Goal: Task Accomplishment & Management: Manage account settings

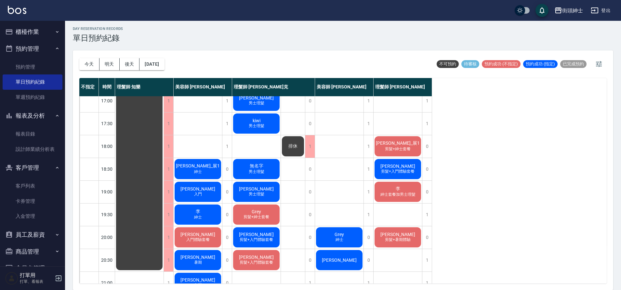
scroll to position [279, 0]
click at [260, 129] on div "kiwi 男士理髮" at bounding box center [256, 124] width 48 height 22
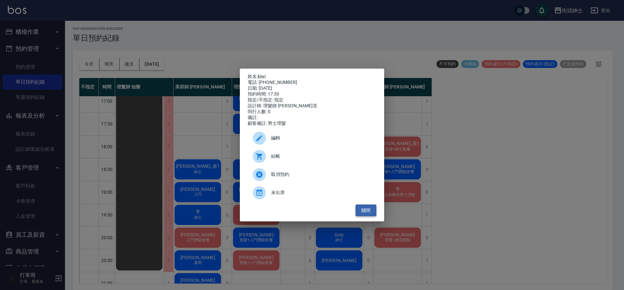
click at [370, 210] on button "關閉" at bounding box center [365, 210] width 21 height 12
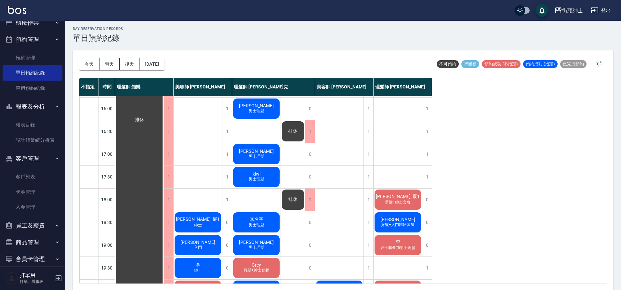
scroll to position [256, 0]
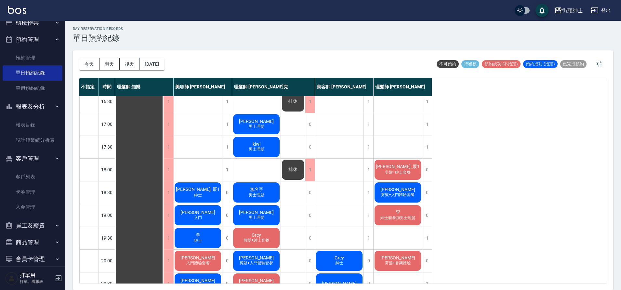
click at [160, 71] on div "今天 明天 後天 2025/09/24" at bounding box center [121, 64] width 85 height 28
click at [163, 63] on button "[DATE]" at bounding box center [151, 64] width 25 height 12
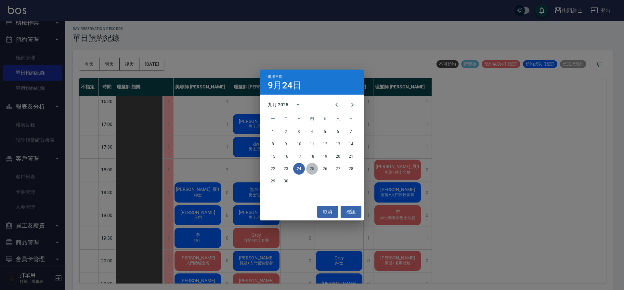
click at [313, 168] on button "25" at bounding box center [312, 169] width 12 height 12
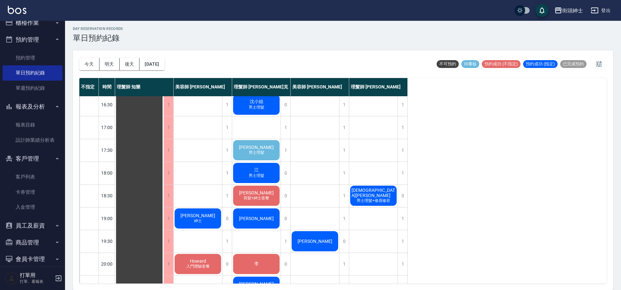
scroll to position [247, 0]
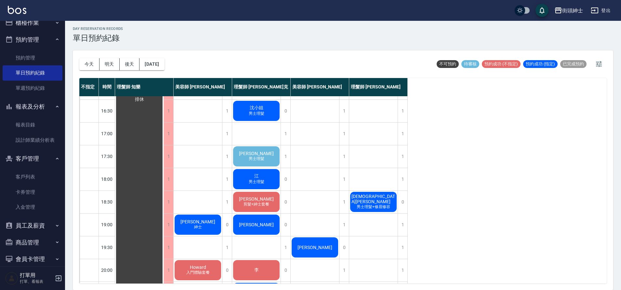
click at [271, 157] on div "Ray 男士理髮" at bounding box center [256, 156] width 48 height 22
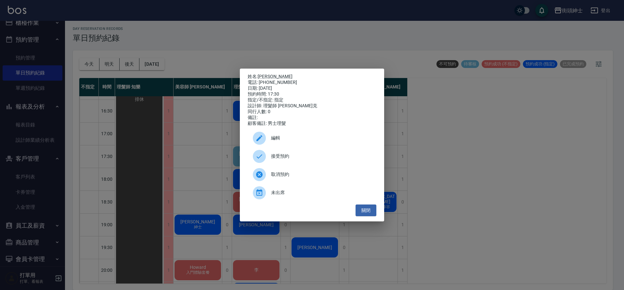
click at [271, 157] on span "接受預約" at bounding box center [321, 156] width 100 height 7
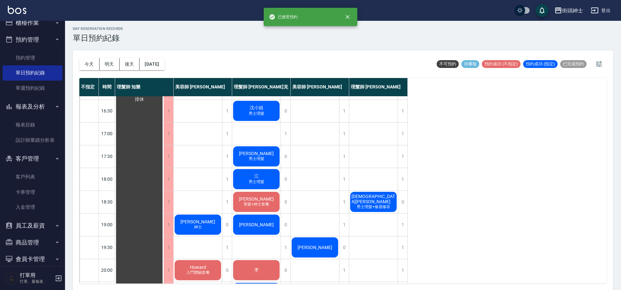
click at [257, 154] on span "[PERSON_NAME]" at bounding box center [256, 153] width 37 height 5
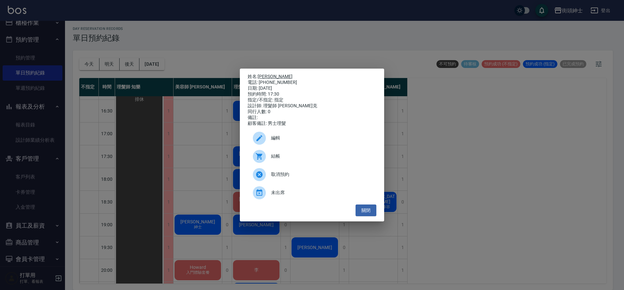
click at [264, 74] on link "[PERSON_NAME]" at bounding box center [275, 76] width 35 height 5
click at [363, 214] on button "關閉" at bounding box center [365, 210] width 21 height 12
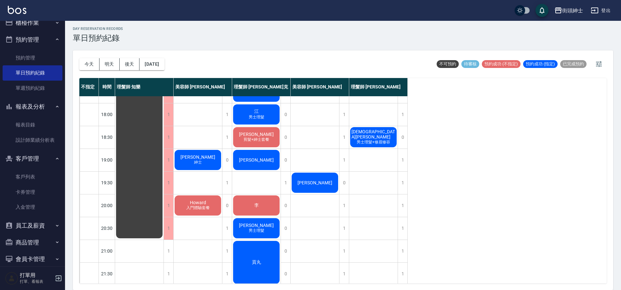
scroll to position [318, 0]
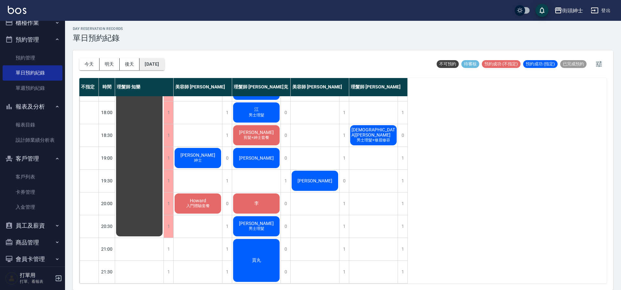
click at [160, 62] on button "2025/09/25" at bounding box center [151, 64] width 25 height 12
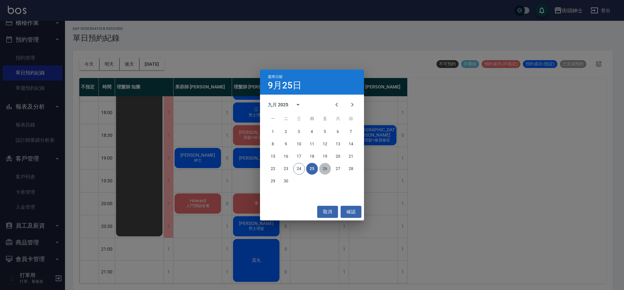
click at [327, 170] on button "26" at bounding box center [325, 169] width 12 height 12
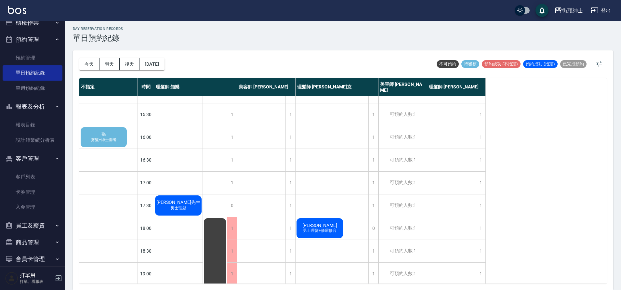
scroll to position [176, 0]
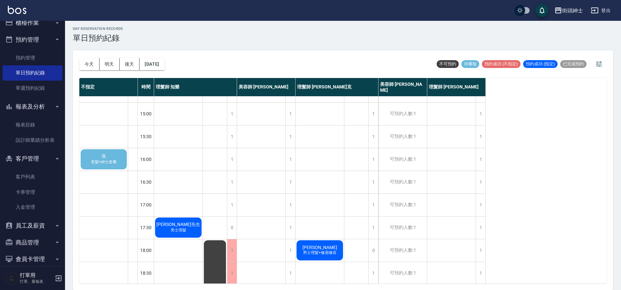
click at [120, 160] on div "張 剪髮+紳士套餐" at bounding box center [104, 159] width 48 height 22
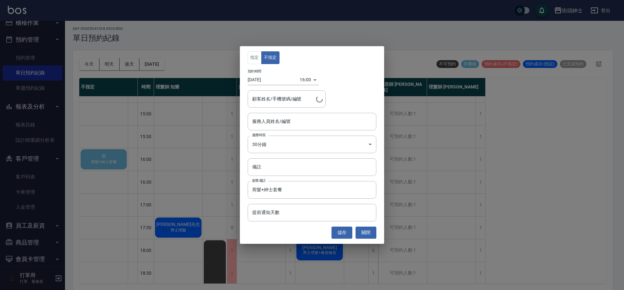
type input "張/0958731683"
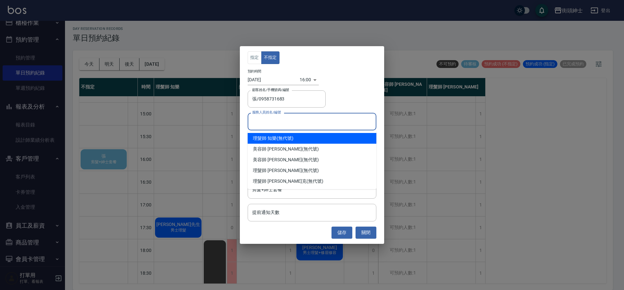
click at [273, 123] on input "服務人員姓名/編號" at bounding box center [312, 121] width 123 height 11
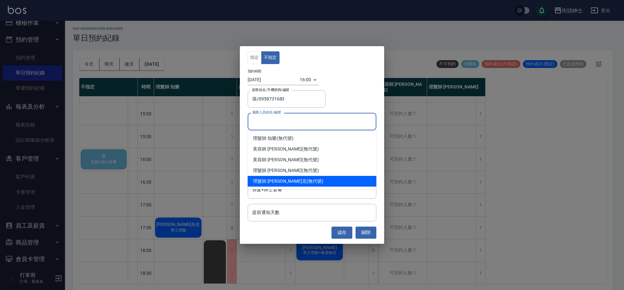
click at [304, 181] on div "理髮師 Vic 維克 (無代號)" at bounding box center [312, 181] width 129 height 11
type input "理髮師 Vic 維克(無代號)"
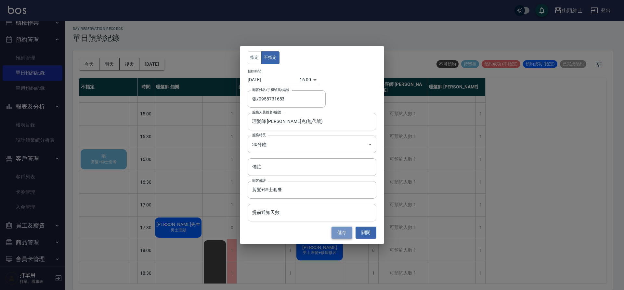
click at [335, 237] on button "儲存" at bounding box center [341, 232] width 21 height 12
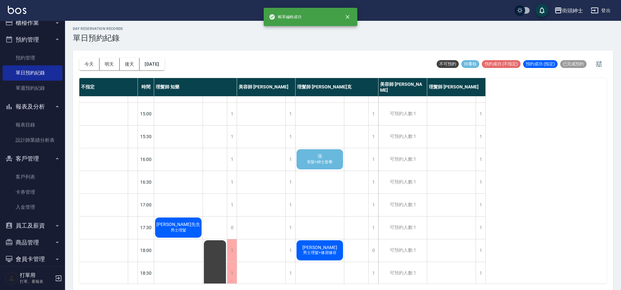
click at [321, 158] on span "張" at bounding box center [319, 156] width 7 height 6
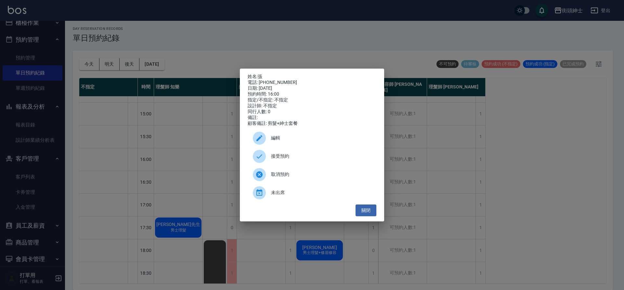
click at [304, 157] on span "接受預約" at bounding box center [321, 156] width 100 height 7
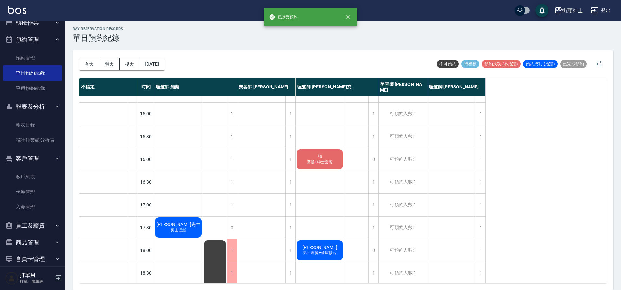
click at [315, 161] on span "剪髮+紳士套餐" at bounding box center [319, 162] width 28 height 6
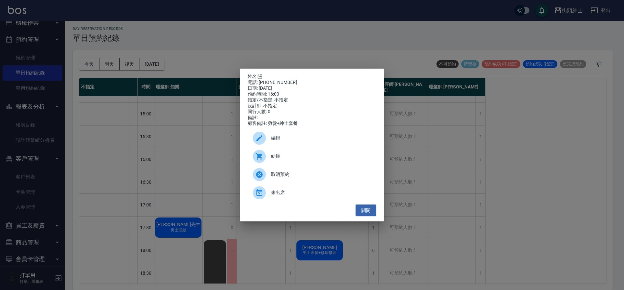
click at [301, 141] on span "編輯" at bounding box center [321, 138] width 100 height 7
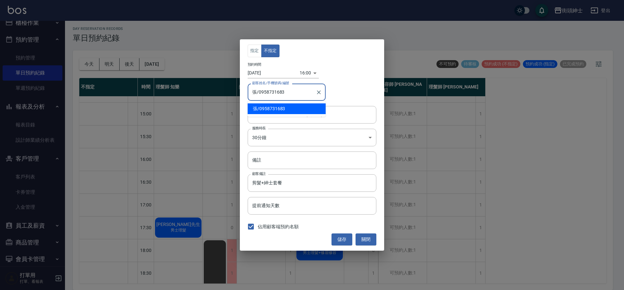
drag, startPoint x: 291, startPoint y: 91, endPoint x: 258, endPoint y: 94, distance: 32.3
click at [258, 94] on input "張/0958731683" at bounding box center [282, 91] width 62 height 11
click at [365, 241] on button "關閉" at bounding box center [365, 239] width 21 height 12
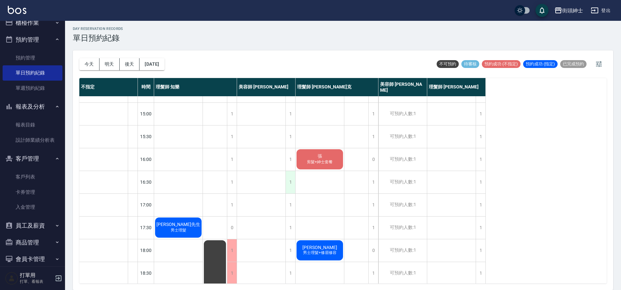
click at [291, 181] on div "1" at bounding box center [290, 182] width 10 height 22
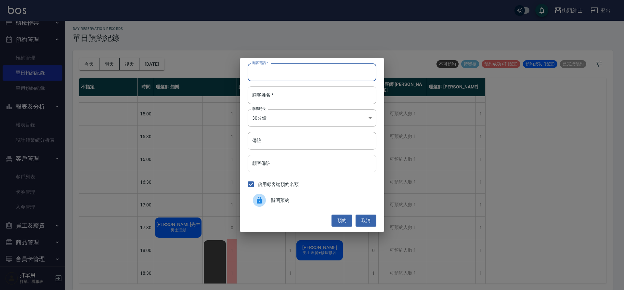
click at [317, 78] on input "顧客電話   *" at bounding box center [312, 72] width 129 height 18
paste input "0958731683"
type input "0958731683"
click at [315, 97] on input "顧客姓名   *" at bounding box center [312, 95] width 129 height 18
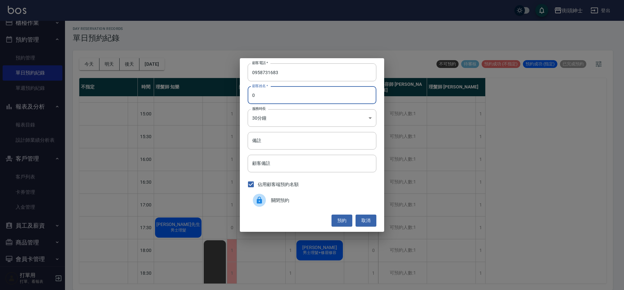
type input "0"
click at [297, 107] on div "顧客電話   * 0958731683 顧客電話   * 顧客姓名   * 0 顧客姓名   * 服務時長 30分鐘 1 服務時長 備註 備註 顧客備註 顧客…" at bounding box center [312, 144] width 144 height 173
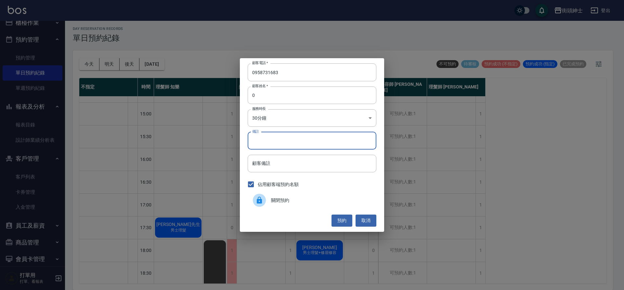
click at [320, 138] on input "備註" at bounding box center [312, 141] width 129 height 18
type input "紳士"
click at [335, 220] on button "預約" at bounding box center [341, 220] width 21 height 12
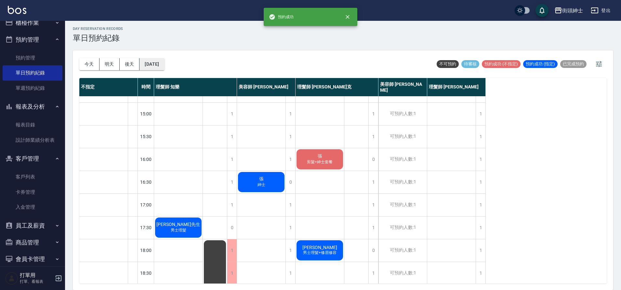
click at [159, 64] on button "2025/09/26" at bounding box center [151, 64] width 25 height 12
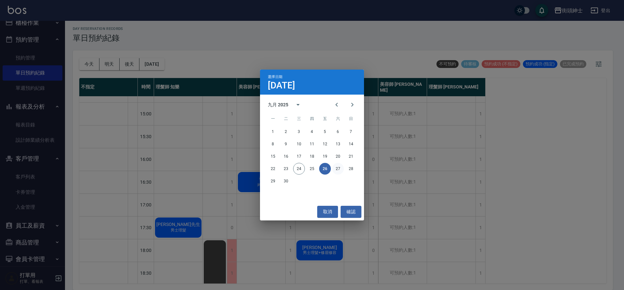
click at [343, 168] on button "27" at bounding box center [338, 169] width 12 height 12
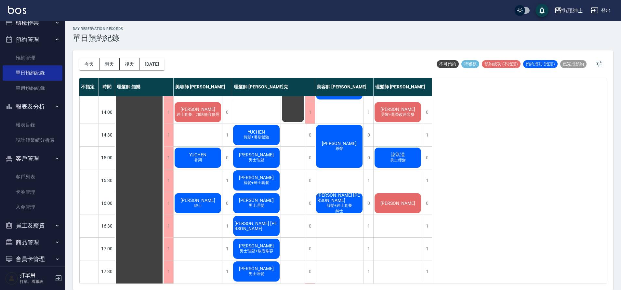
scroll to position [127, 0]
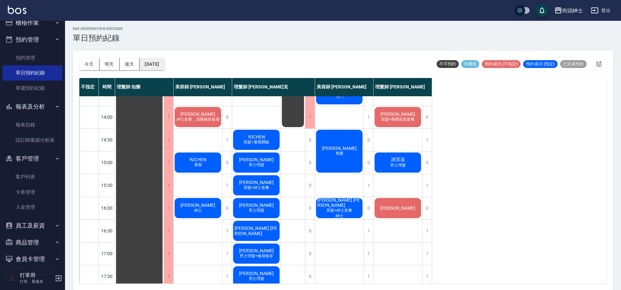
click at [164, 64] on button "2025/09/27" at bounding box center [151, 64] width 25 height 12
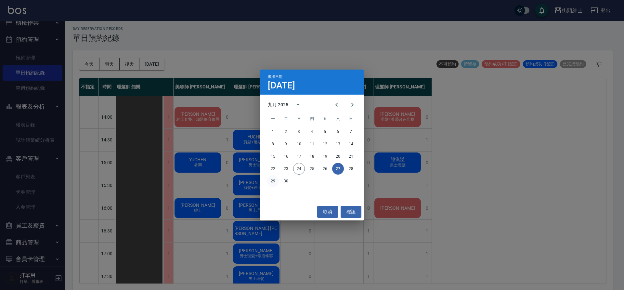
click at [273, 179] on button "29" at bounding box center [273, 181] width 12 height 12
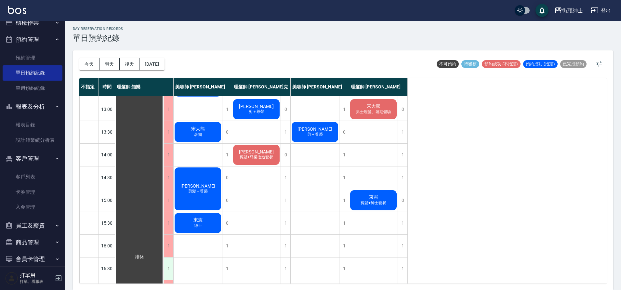
scroll to position [238, 0]
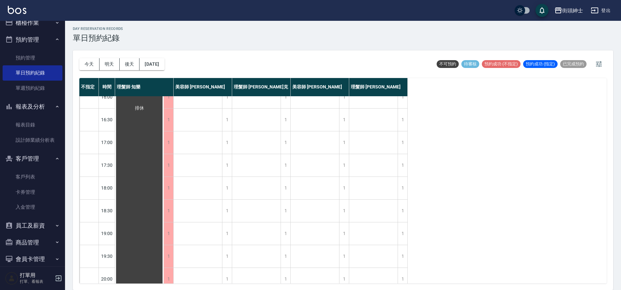
click at [89, 73] on div "今天 明天 後天 2025/09/29" at bounding box center [121, 64] width 85 height 28
click at [93, 65] on button "今天" at bounding box center [89, 64] width 20 height 12
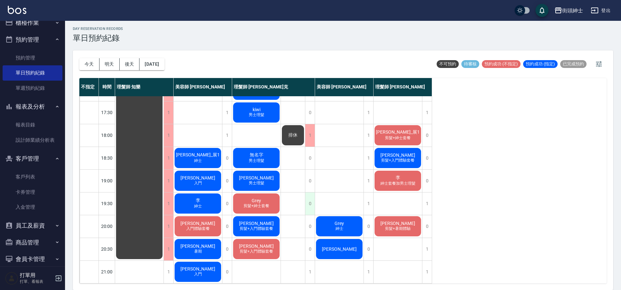
scroll to position [296, 0]
click at [212, 155] on div "陳政良_展1 紳士" at bounding box center [198, 158] width 48 height 22
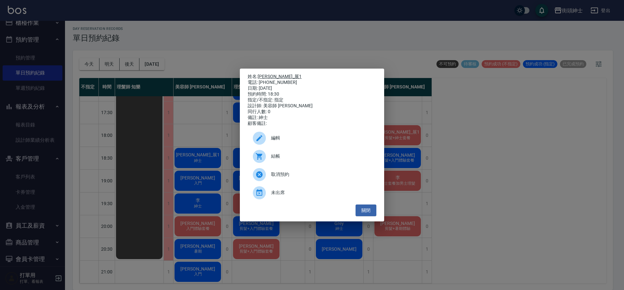
click at [273, 74] on link "[PERSON_NAME]_展1" at bounding box center [280, 76] width 44 height 5
click at [362, 214] on button "關閉" at bounding box center [365, 210] width 21 height 12
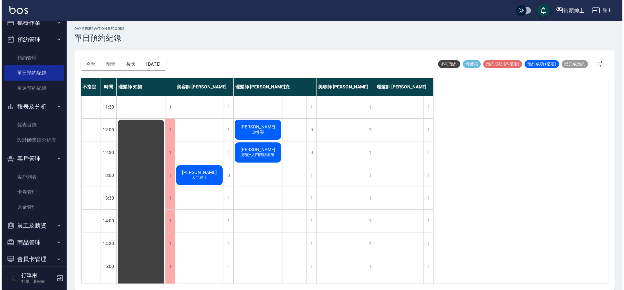
scroll to position [28, 0]
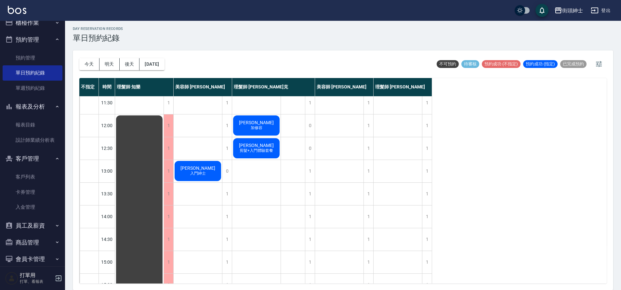
click at [198, 169] on span "[PERSON_NAME]" at bounding box center [197, 167] width 37 height 5
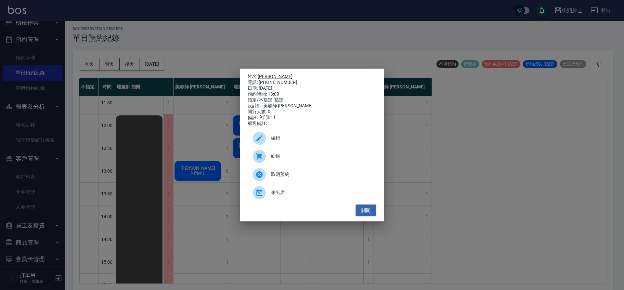
click at [285, 155] on div "結帳" at bounding box center [312, 156] width 129 height 18
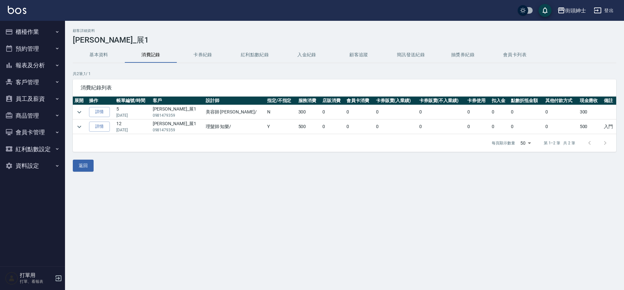
click at [218, 111] on td "美容師 小戴 /" at bounding box center [234, 112] width 61 height 14
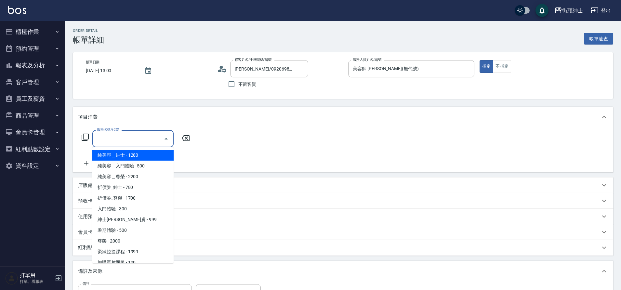
drag, startPoint x: 0, startPoint y: 0, endPoint x: 132, endPoint y: 222, distance: 257.9
click at [132, 222] on span "紳士[PERSON_NAME]膚 - 999" at bounding box center [132, 219] width 81 height 11
type input "紳士全效煥膚"
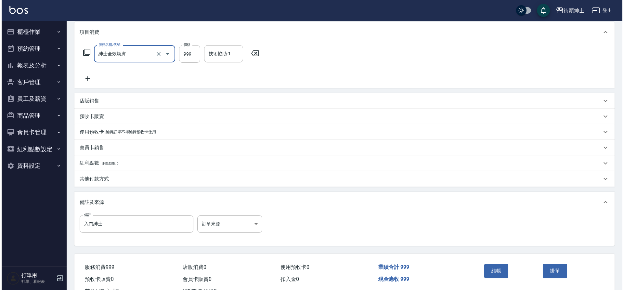
scroll to position [111, 0]
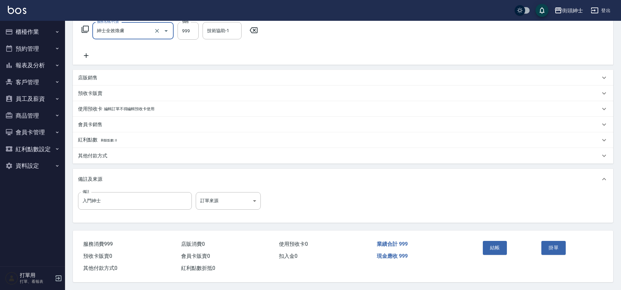
drag, startPoint x: 132, startPoint y: 222, endPoint x: 496, endPoint y: 252, distance: 365.2
click at [496, 252] on div "結帳" at bounding box center [509, 252] width 59 height 28
click at [495, 248] on button "結帳" at bounding box center [495, 248] width 24 height 14
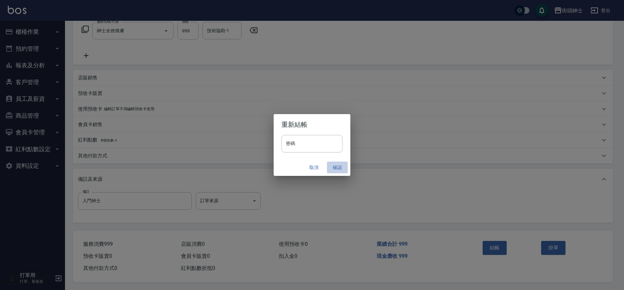
click at [337, 167] on button "確認" at bounding box center [337, 167] width 21 height 12
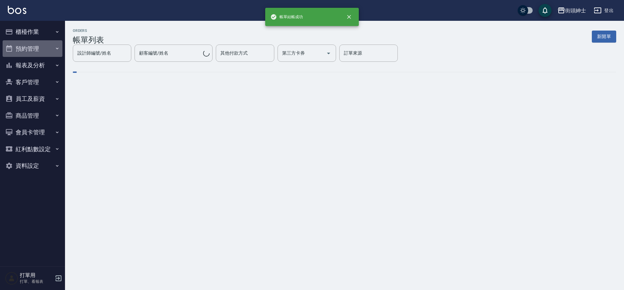
drag, startPoint x: 496, startPoint y: 252, endPoint x: 41, endPoint y: 52, distance: 496.8
click at [41, 52] on button "預約管理" at bounding box center [33, 48] width 60 height 17
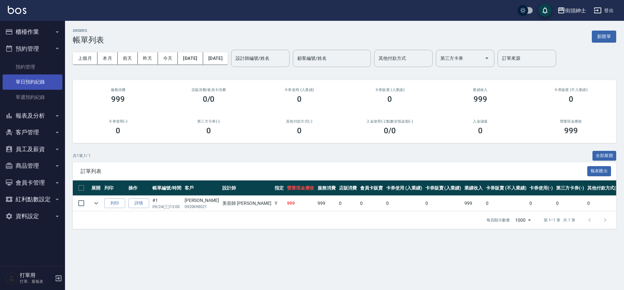
drag, startPoint x: 41, startPoint y: 52, endPoint x: 41, endPoint y: 82, distance: 29.9
click at [41, 82] on link "單日預約紀錄" at bounding box center [33, 81] width 60 height 15
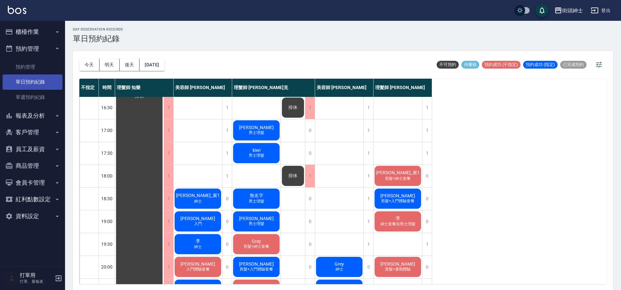
scroll to position [242, 0]
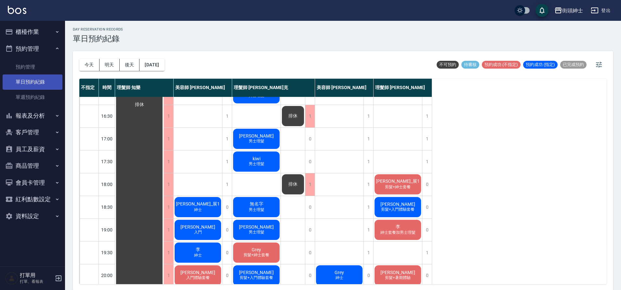
click at [226, 144] on div "1" at bounding box center [227, 139] width 10 height 22
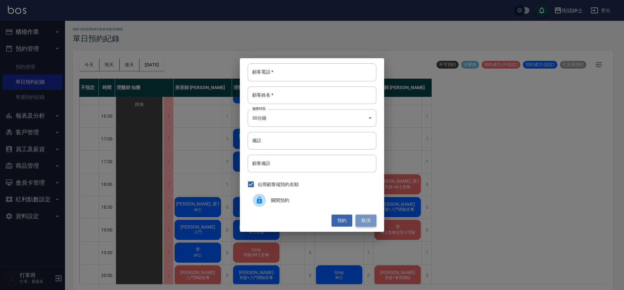
drag, startPoint x: 41, startPoint y: 82, endPoint x: 370, endPoint y: 223, distance: 358.3
click at [370, 223] on button "取消" at bounding box center [365, 220] width 21 height 12
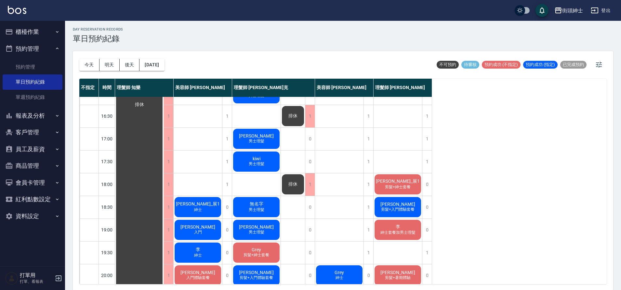
click at [164, 73] on div "今天 明天 後天 2025/09/24" at bounding box center [121, 65] width 85 height 28
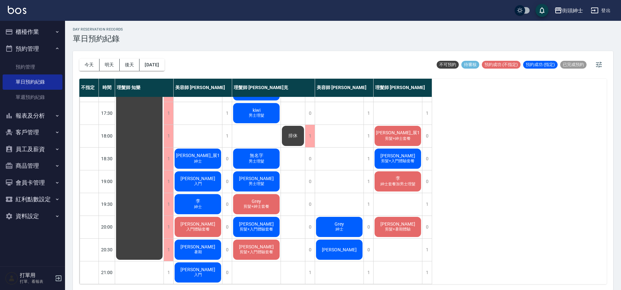
scroll to position [296, 0]
click at [164, 70] on button "2025/09/24" at bounding box center [151, 65] width 25 height 12
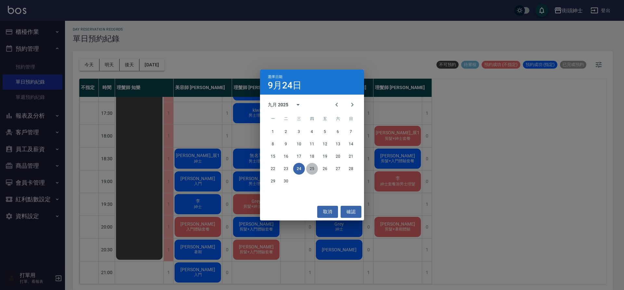
drag, startPoint x: 370, startPoint y: 223, endPoint x: 311, endPoint y: 168, distance: 80.0
click at [311, 168] on button "25" at bounding box center [312, 169] width 12 height 12
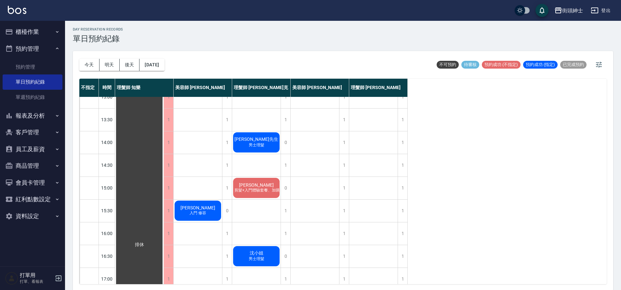
scroll to position [83, 0]
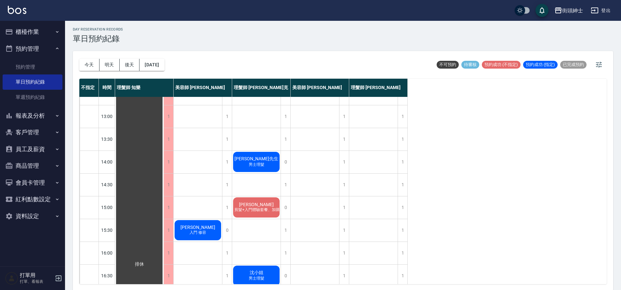
click at [96, 67] on button "今天" at bounding box center [89, 65] width 20 height 12
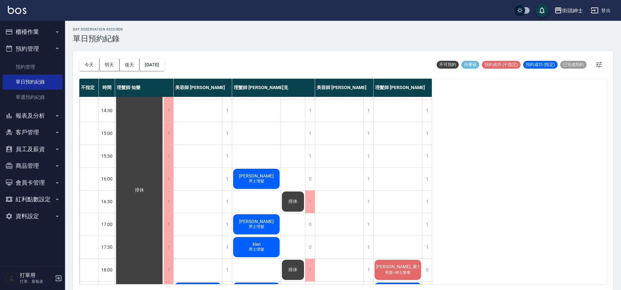
scroll to position [150, 0]
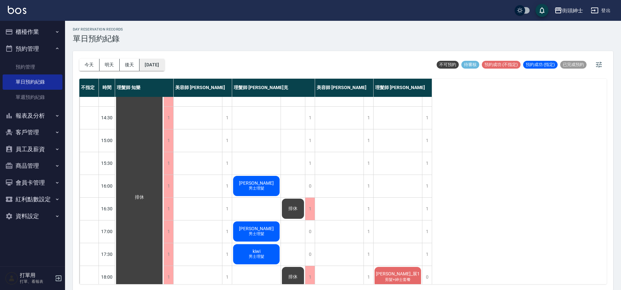
click at [153, 63] on button "2025/09/24" at bounding box center [151, 65] width 25 height 12
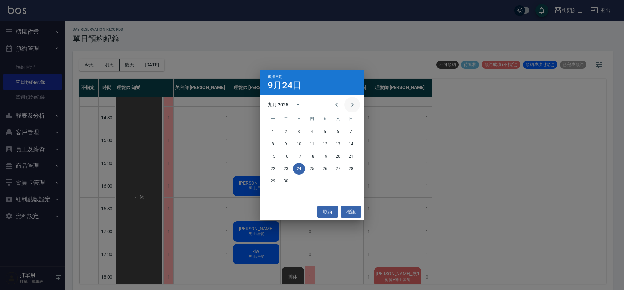
click at [357, 106] on button "Next month" at bounding box center [352, 105] width 16 height 16
click at [289, 145] on button "7" at bounding box center [286, 144] width 12 height 12
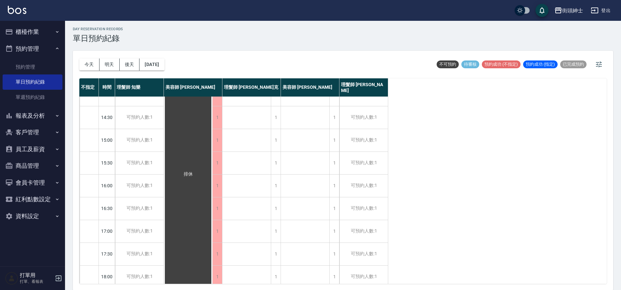
scroll to position [2, 0]
click at [151, 67] on button "2025/10/07" at bounding box center [151, 64] width 25 height 12
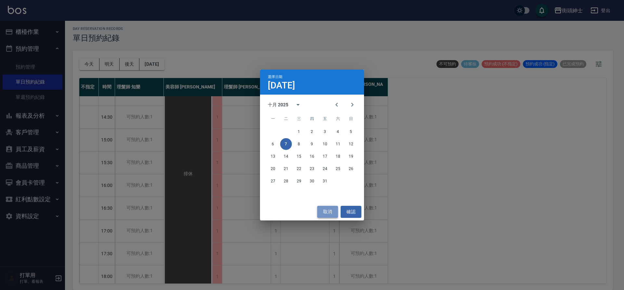
click at [330, 210] on button "取消" at bounding box center [327, 212] width 21 height 12
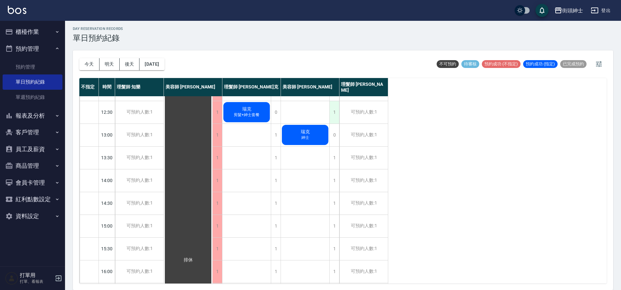
scroll to position [0, 0]
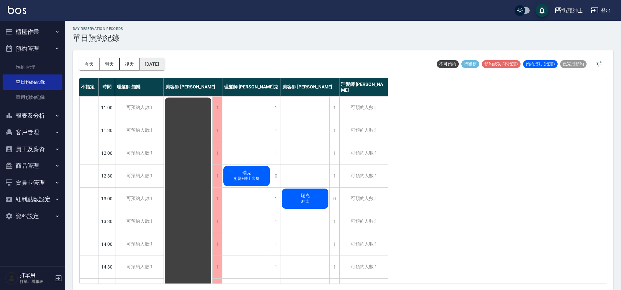
click at [161, 63] on button "2025/10/07" at bounding box center [151, 64] width 25 height 12
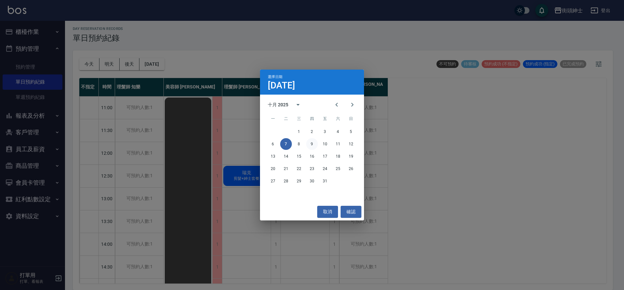
click at [313, 142] on button "9" at bounding box center [312, 144] width 12 height 12
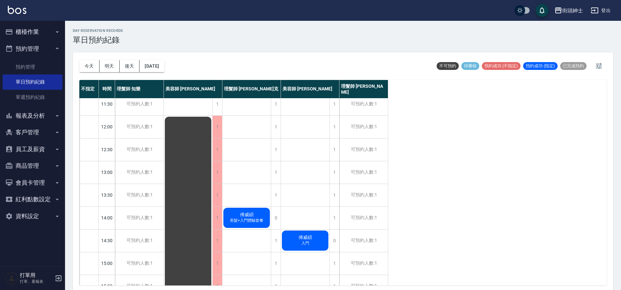
scroll to position [172, 0]
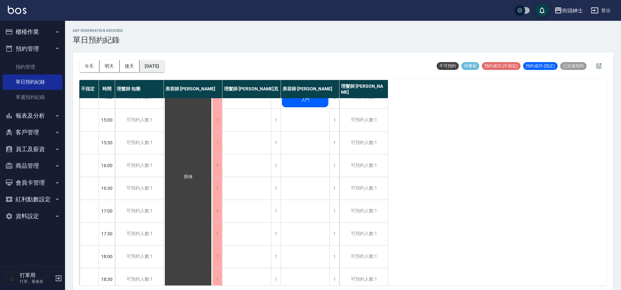
click at [163, 68] on button "2025/10/09" at bounding box center [151, 66] width 25 height 12
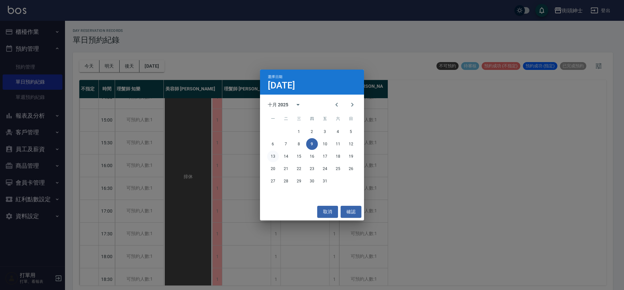
click at [276, 158] on button "13" at bounding box center [273, 156] width 12 height 12
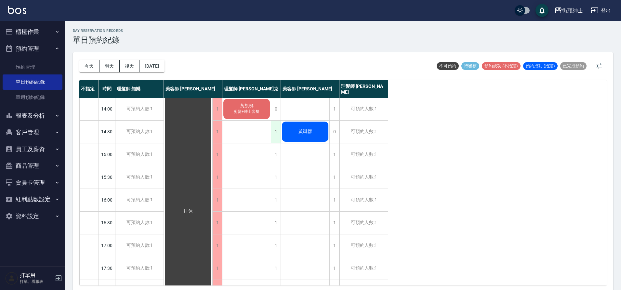
scroll to position [115, 0]
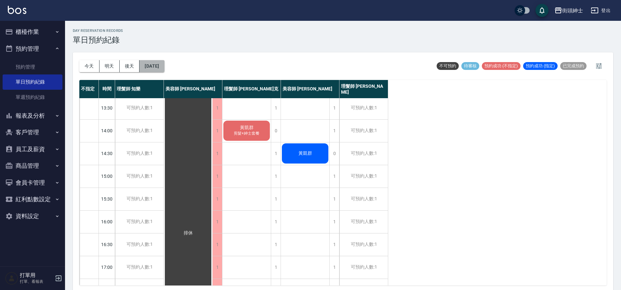
click at [159, 63] on button "2025/10/13" at bounding box center [151, 66] width 25 height 12
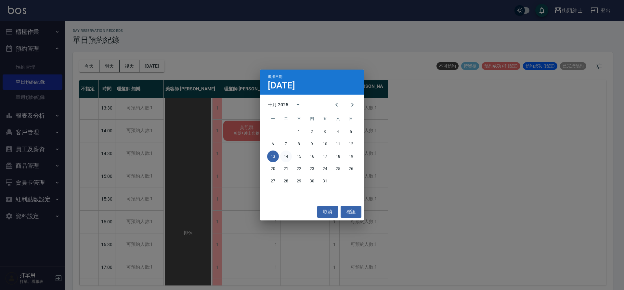
click at [284, 155] on button "14" at bounding box center [286, 156] width 12 height 12
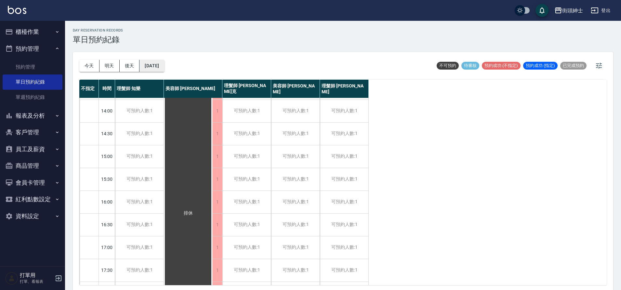
scroll to position [2, 0]
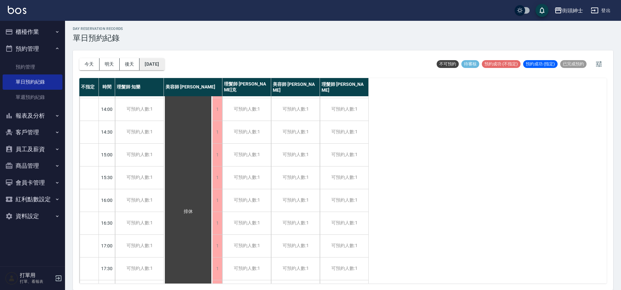
click at [164, 62] on button "2025/10/14" at bounding box center [151, 64] width 25 height 12
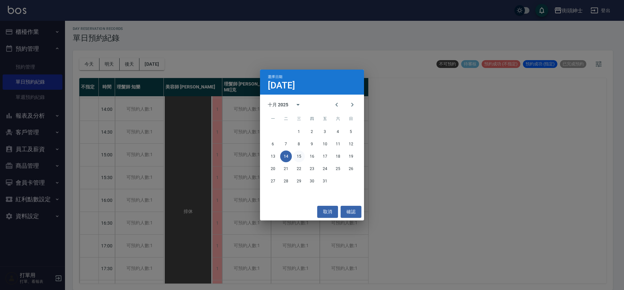
click at [302, 157] on button "15" at bounding box center [299, 156] width 12 height 12
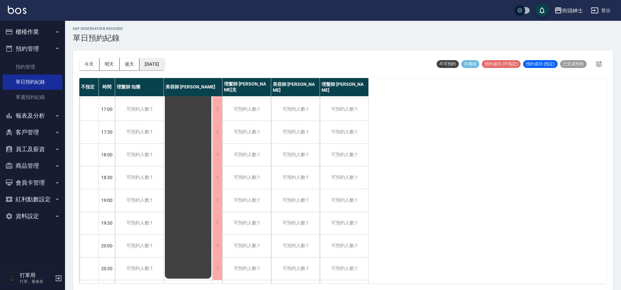
scroll to position [296, 0]
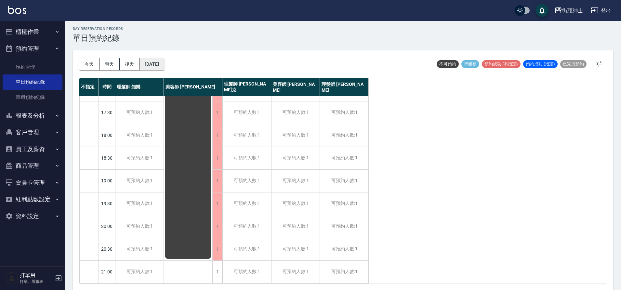
click at [162, 62] on button "2025/10/15" at bounding box center [151, 64] width 25 height 12
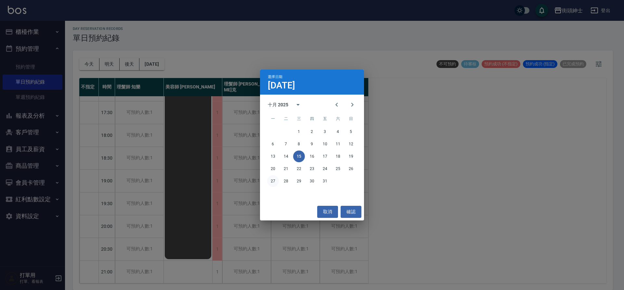
click at [271, 176] on button "27" at bounding box center [273, 181] width 12 height 12
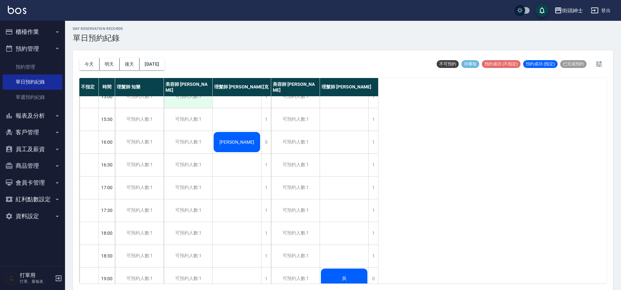
scroll to position [160, 0]
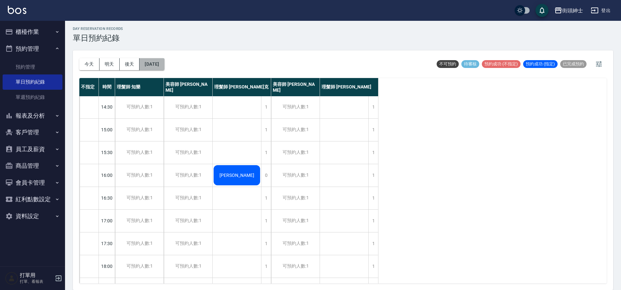
click at [161, 61] on button "2025/10/27" at bounding box center [151, 64] width 25 height 12
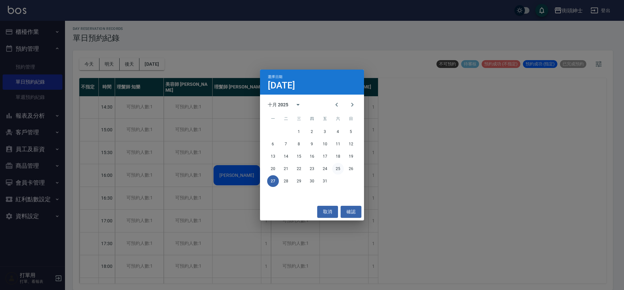
click at [339, 170] on button "25" at bounding box center [338, 169] width 12 height 12
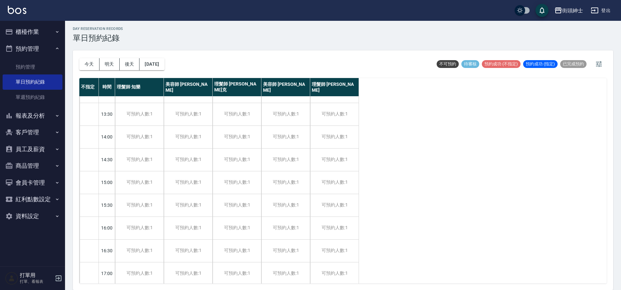
scroll to position [107, 0]
click at [155, 62] on button "2025/10/25" at bounding box center [151, 64] width 25 height 12
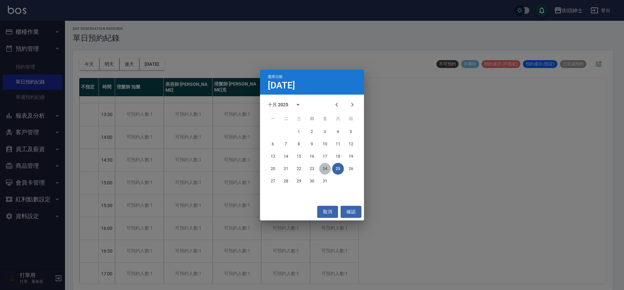
click at [322, 168] on button "24" at bounding box center [325, 169] width 12 height 12
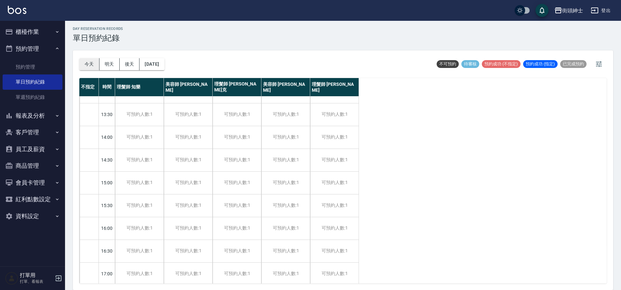
click at [98, 64] on button "今天" at bounding box center [89, 64] width 20 height 12
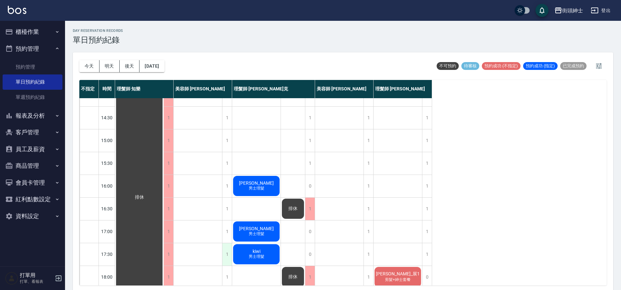
scroll to position [161, 0]
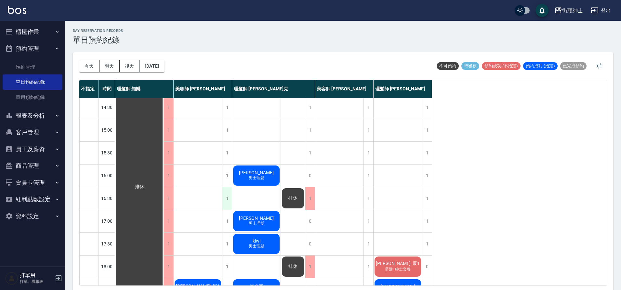
click at [227, 201] on div "1" at bounding box center [227, 198] width 10 height 22
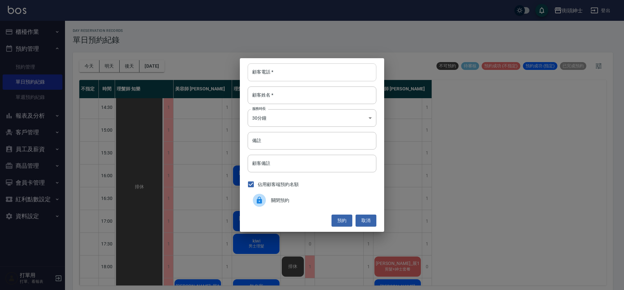
click at [271, 73] on input "顧客電話   *" at bounding box center [312, 72] width 129 height 18
type input "０"
type input "0123"
click at [275, 102] on input "顧客姓名   *" at bounding box center [312, 95] width 129 height 18
type input "0"
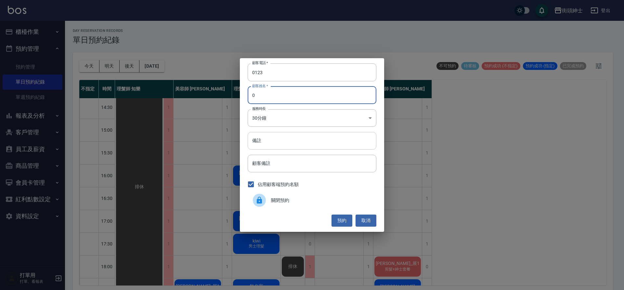
click at [283, 139] on input "備註" at bounding box center [312, 141] width 129 height 18
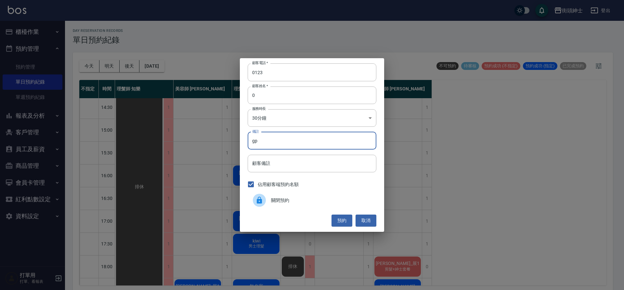
type input "g"
type input "紳士＋修容"
click at [343, 221] on button "預約" at bounding box center [341, 220] width 21 height 12
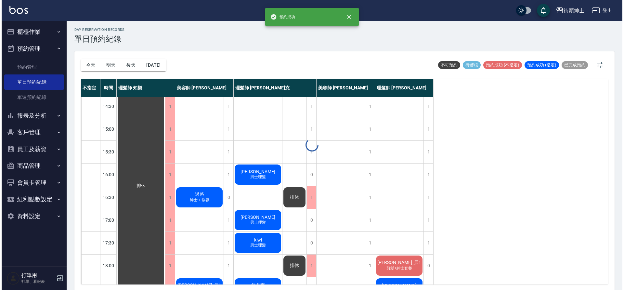
scroll to position [1, 0]
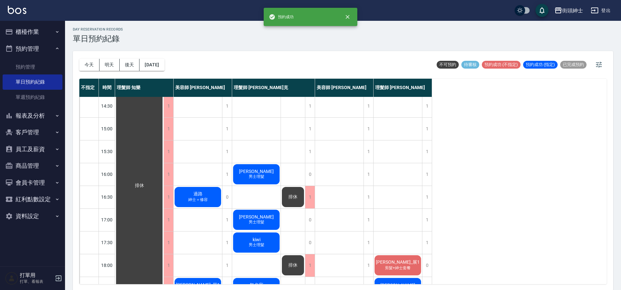
click at [210, 197] on div "過路 紳士＋修容" at bounding box center [198, 197] width 48 height 22
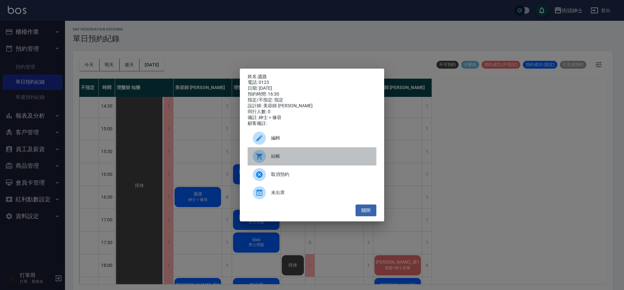
click at [268, 163] on div at bounding box center [262, 156] width 18 height 13
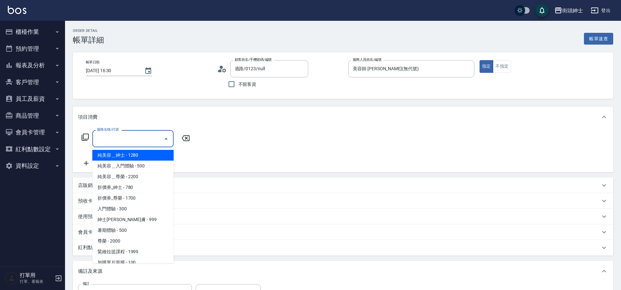
drag, startPoint x: 0, startPoint y: 0, endPoint x: 127, endPoint y: 220, distance: 253.6
click at [127, 220] on span "紳士[PERSON_NAME]膚 - 999" at bounding box center [132, 219] width 81 height 11
type input "紳士全效煥膚"
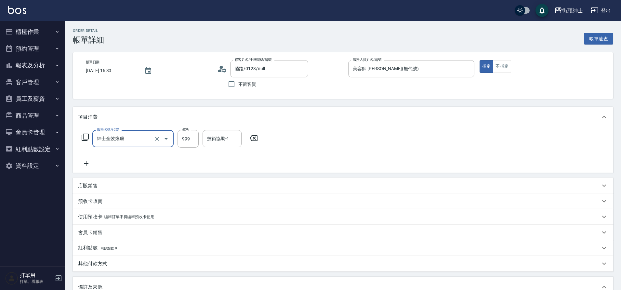
drag, startPoint x: 127, startPoint y: 220, endPoint x: 86, endPoint y: 165, distance: 67.9
click at [86, 165] on icon at bounding box center [86, 164] width 16 height 8
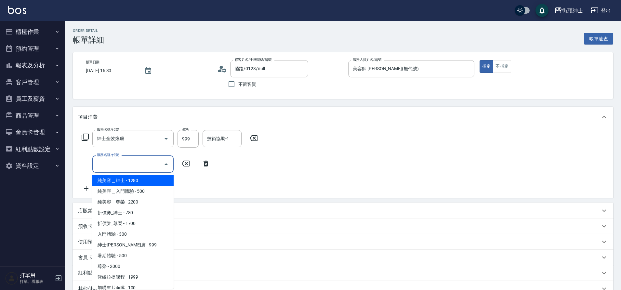
drag, startPoint x: 86, startPoint y: 165, endPoint x: 122, endPoint y: 168, distance: 35.8
click at [122, 168] on input "服務名稱/代號" at bounding box center [128, 163] width 66 height 11
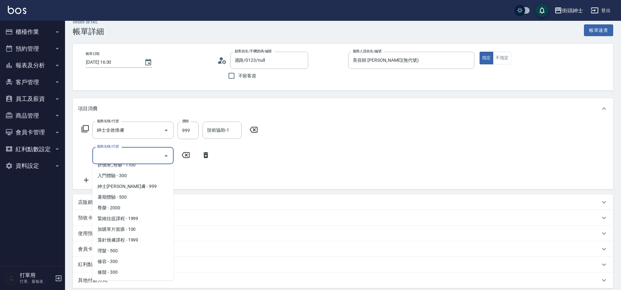
scroll to position [12, 0]
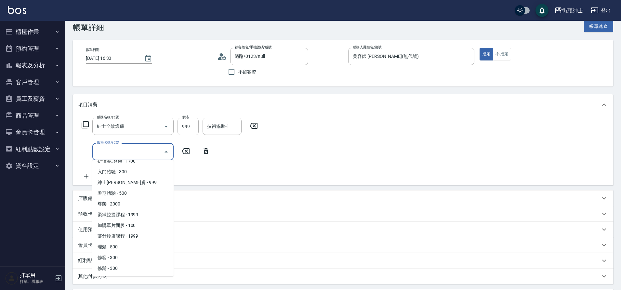
drag, startPoint x: 122, startPoint y: 168, endPoint x: 117, endPoint y: 257, distance: 89.2
click at [117, 257] on span "修容 - 300" at bounding box center [132, 257] width 81 height 11
type input "修容(A03)"
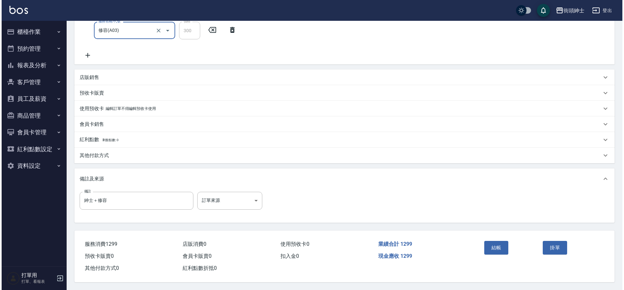
scroll to position [134, 0]
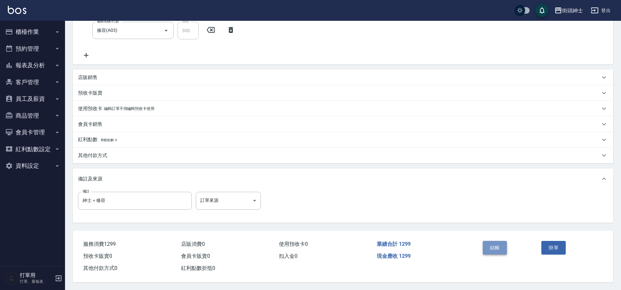
drag, startPoint x: 117, startPoint y: 257, endPoint x: 497, endPoint y: 247, distance: 379.7
click at [497, 247] on button "結帳" at bounding box center [495, 248] width 24 height 14
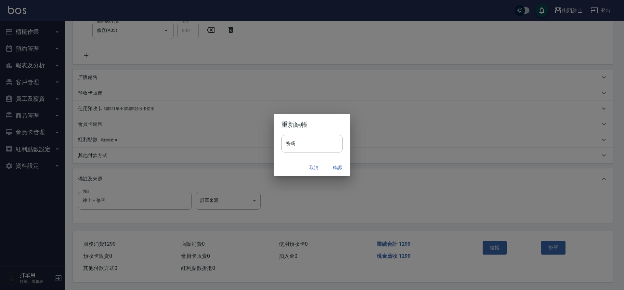
drag, startPoint x: 497, startPoint y: 247, endPoint x: 338, endPoint y: 168, distance: 177.4
click at [338, 168] on button "確認" at bounding box center [337, 167] width 21 height 12
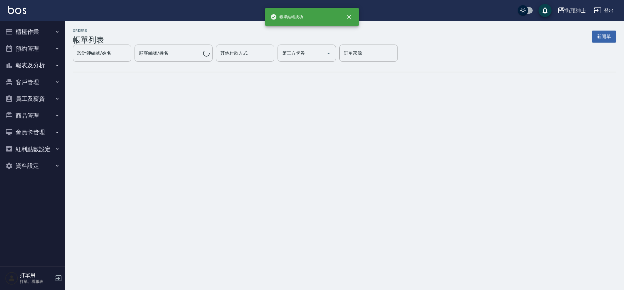
click at [37, 54] on button "預約管理" at bounding box center [33, 48] width 60 height 17
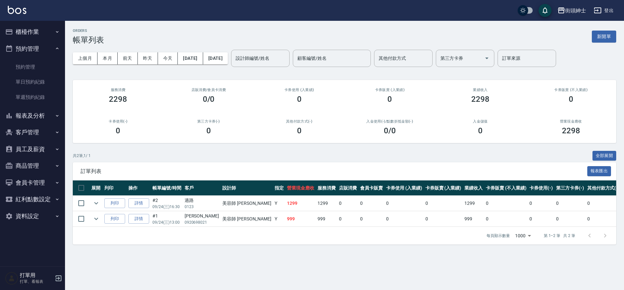
click at [40, 80] on link "單日預約紀錄" at bounding box center [33, 81] width 60 height 15
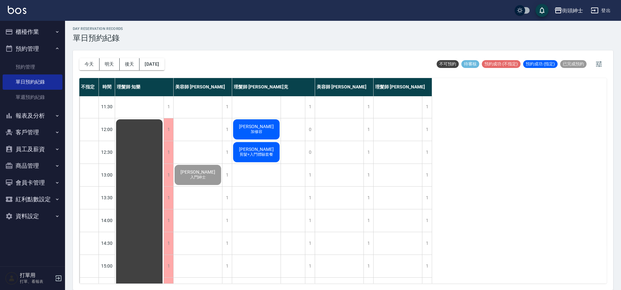
scroll to position [23, 0]
drag, startPoint x: 338, startPoint y: 168, endPoint x: 94, endPoint y: 63, distance: 265.8
click at [94, 63] on button "今天" at bounding box center [89, 64] width 20 height 12
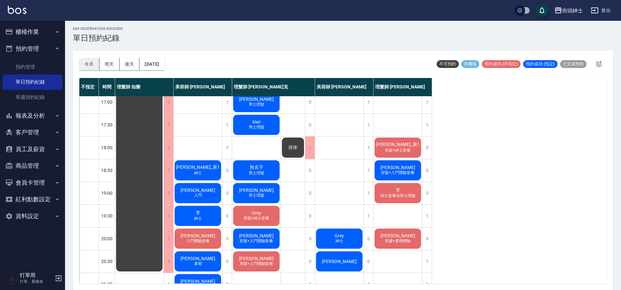
scroll to position [283, 0]
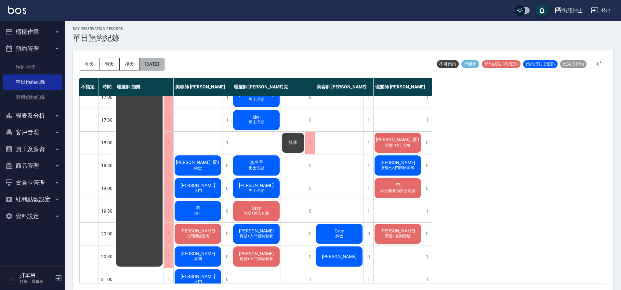
drag, startPoint x: 94, startPoint y: 63, endPoint x: 148, endPoint y: 62, distance: 54.3
click at [148, 62] on button "[DATE]" at bounding box center [151, 64] width 25 height 12
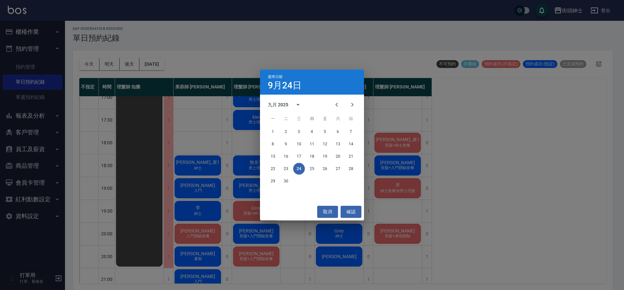
drag, startPoint x: 148, startPoint y: 62, endPoint x: 292, endPoint y: 183, distance: 188.0
click at [292, 183] on div "29 30" at bounding box center [312, 181] width 104 height 12
click at [291, 183] on button "30" at bounding box center [286, 181] width 12 height 12
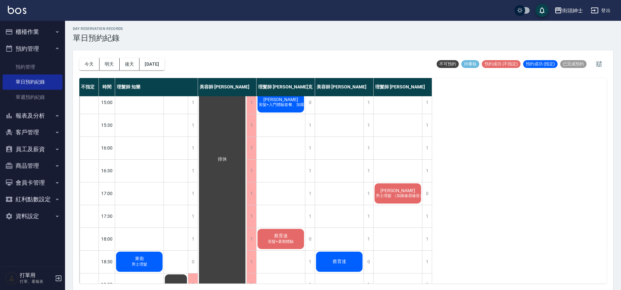
scroll to position [184, 0]
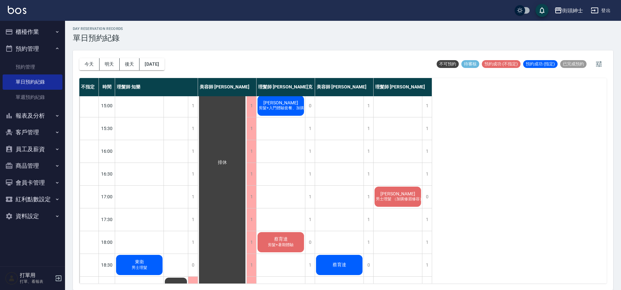
drag, startPoint x: 292, startPoint y: 183, endPoint x: 158, endPoint y: 73, distance: 173.8
click at [158, 73] on div "今天 明天 後天 2025/09/30" at bounding box center [121, 64] width 85 height 28
drag, startPoint x: 158, startPoint y: 73, endPoint x: 163, endPoint y: 68, distance: 7.1
click at [163, 68] on button "2025/09/30" at bounding box center [151, 64] width 25 height 12
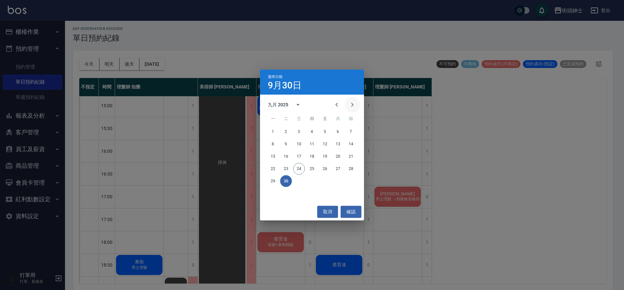
drag, startPoint x: 163, startPoint y: 68, endPoint x: 352, endPoint y: 106, distance: 193.0
click at [352, 106] on icon "Next month" at bounding box center [352, 105] width 8 height 8
click at [308, 132] on button "2" at bounding box center [312, 132] width 12 height 12
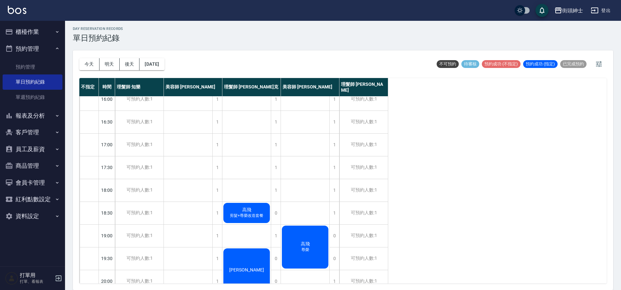
scroll to position [278, 0]
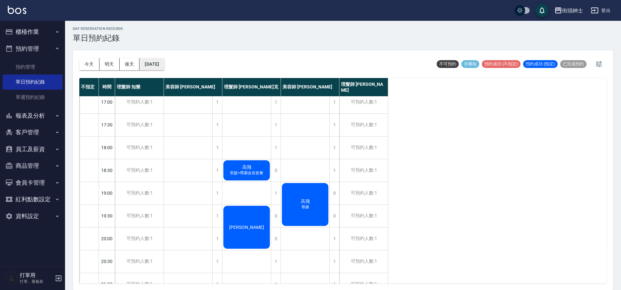
drag, startPoint x: 352, startPoint y: 106, endPoint x: 171, endPoint y: 61, distance: 186.4
click at [164, 61] on button "2025/10/02" at bounding box center [151, 64] width 25 height 12
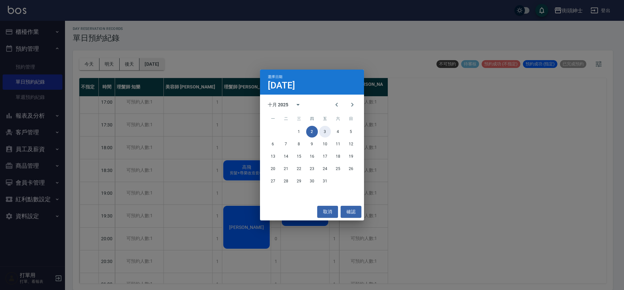
click at [324, 136] on button "3" at bounding box center [325, 132] width 12 height 12
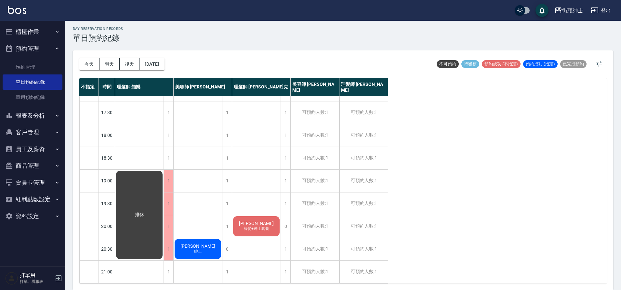
scroll to position [296, 0]
click at [164, 62] on button "2025/10/03" at bounding box center [151, 64] width 25 height 12
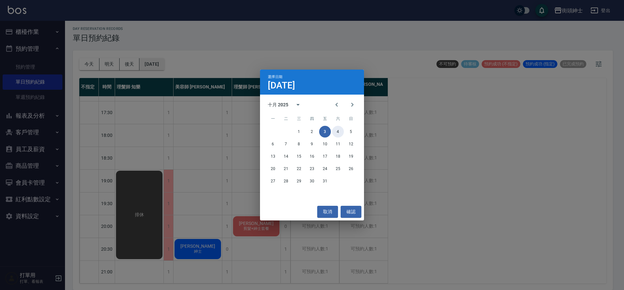
click at [337, 133] on button "4" at bounding box center [338, 132] width 12 height 12
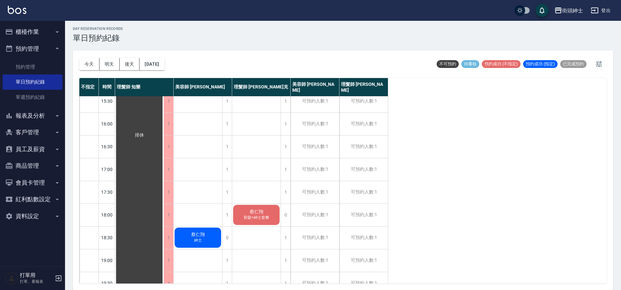
scroll to position [188, 0]
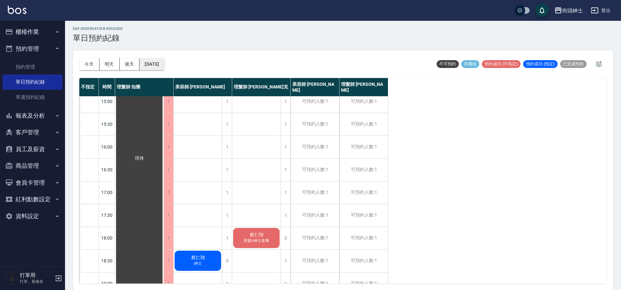
drag, startPoint x: 168, startPoint y: 62, endPoint x: 151, endPoint y: 64, distance: 17.0
click at [151, 64] on button "2025/10/04" at bounding box center [151, 64] width 25 height 12
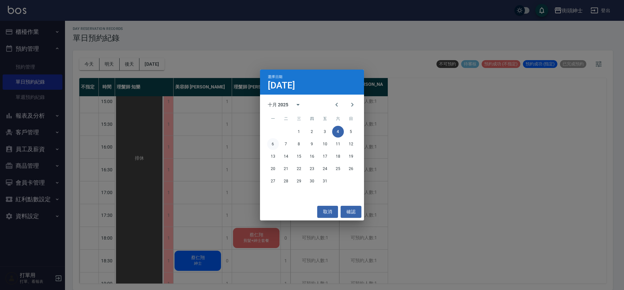
drag, startPoint x: 151, startPoint y: 64, endPoint x: 272, endPoint y: 144, distance: 144.8
click at [272, 144] on button "6" at bounding box center [273, 144] width 12 height 12
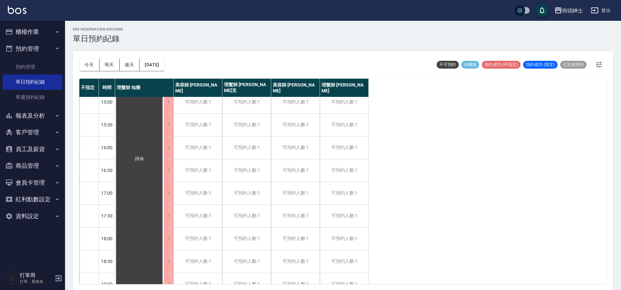
scroll to position [2, 0]
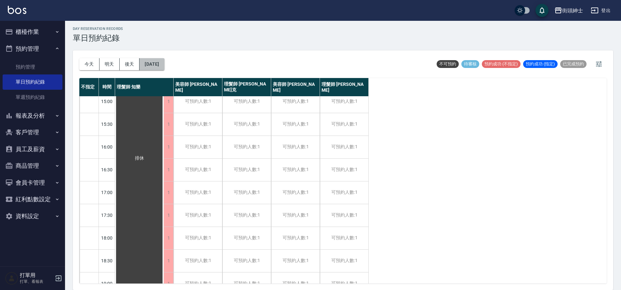
click at [155, 65] on button "2025/10/06" at bounding box center [151, 64] width 25 height 12
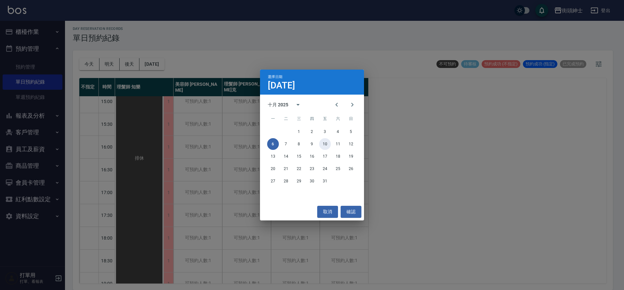
click at [324, 143] on button "10" at bounding box center [325, 144] width 12 height 12
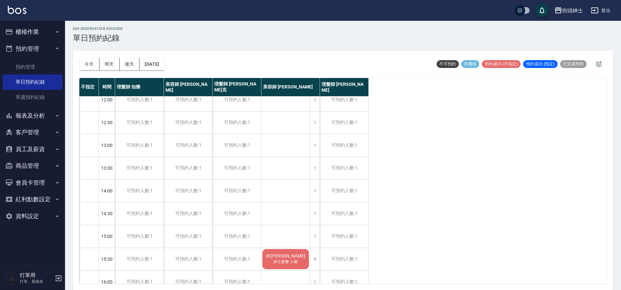
scroll to position [1, 0]
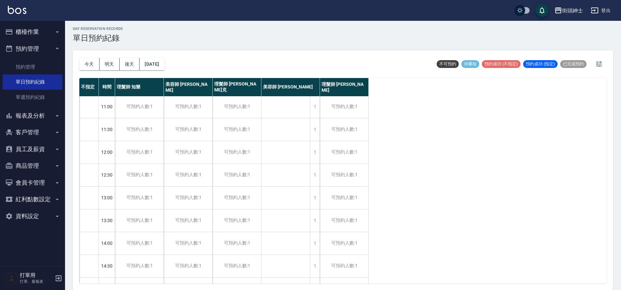
drag, startPoint x: 272, startPoint y: 144, endPoint x: 156, endPoint y: 57, distance: 145.3
click at [156, 57] on div "今天 明天 後天 2025/10/10" at bounding box center [121, 64] width 85 height 28
click at [164, 67] on button "2025/10/10" at bounding box center [151, 64] width 25 height 12
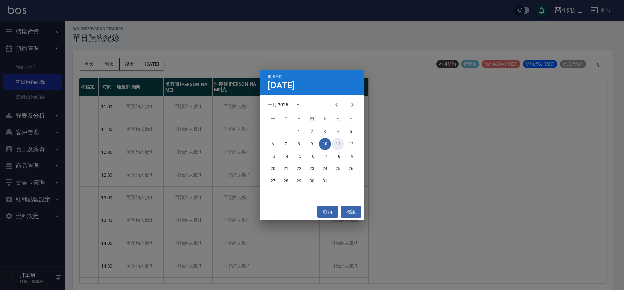
click at [339, 145] on button "11" at bounding box center [338, 144] width 12 height 12
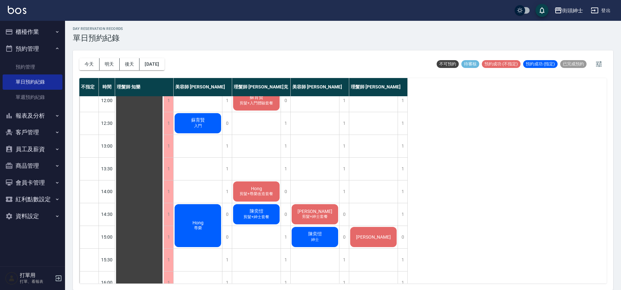
scroll to position [55, 0]
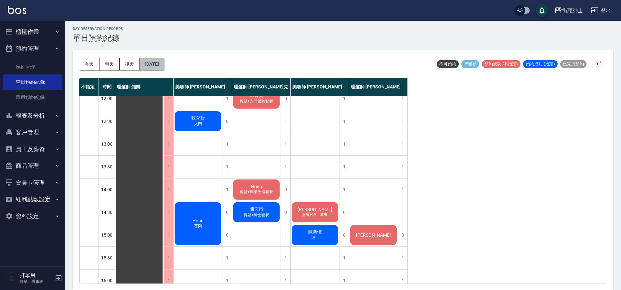
click at [164, 67] on button "2025/10/11" at bounding box center [151, 64] width 25 height 12
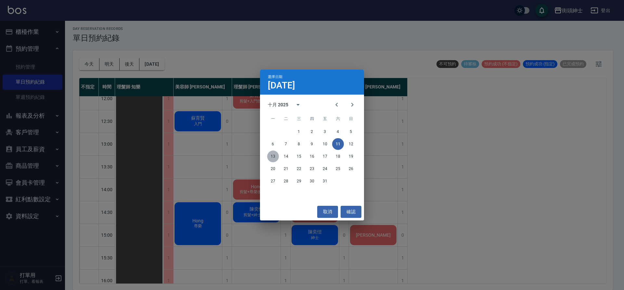
click at [272, 158] on button "13" at bounding box center [273, 156] width 12 height 12
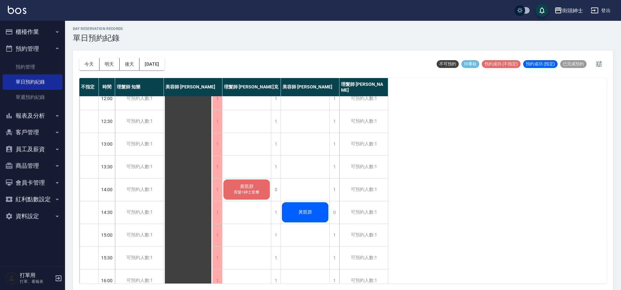
scroll to position [248, 0]
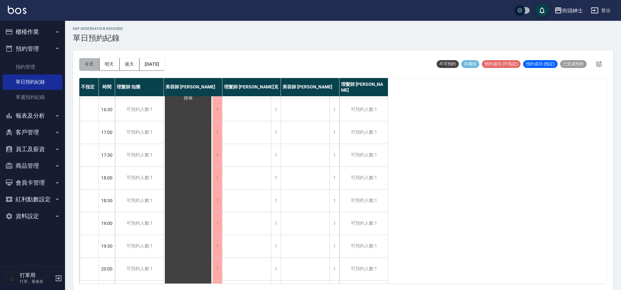
drag, startPoint x: 156, startPoint y: 57, endPoint x: 86, endPoint y: 65, distance: 70.0
click at [86, 65] on button "今天" at bounding box center [89, 64] width 20 height 12
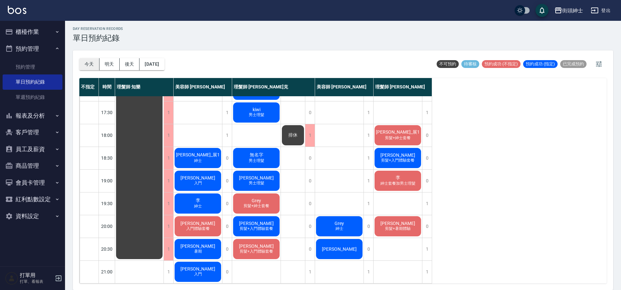
scroll to position [296, 0]
click at [164, 60] on button "2025/09/24" at bounding box center [151, 64] width 25 height 12
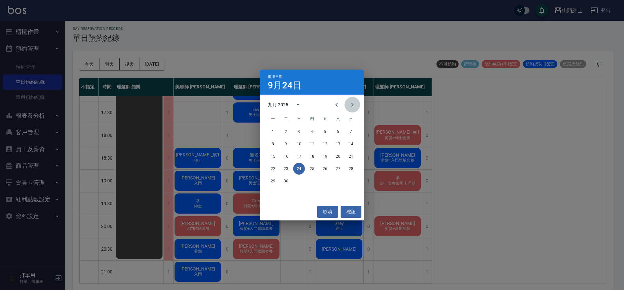
click at [346, 106] on button "Next month" at bounding box center [352, 105] width 16 height 16
click at [304, 130] on button "1" at bounding box center [299, 132] width 12 height 12
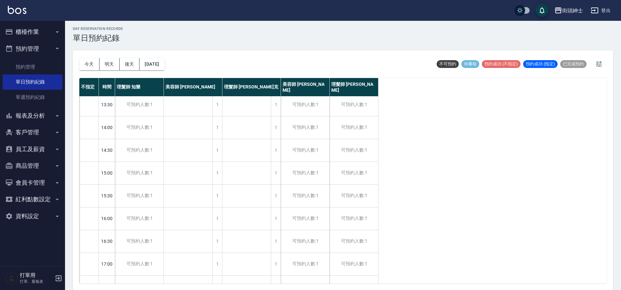
scroll to position [294, 0]
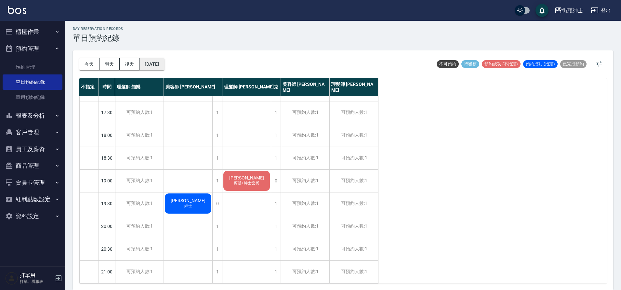
click at [140, 65] on button "2025/10/01" at bounding box center [151, 64] width 25 height 12
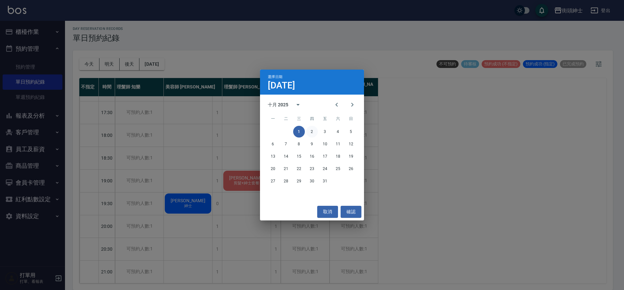
click at [309, 133] on button "2" at bounding box center [312, 132] width 12 height 12
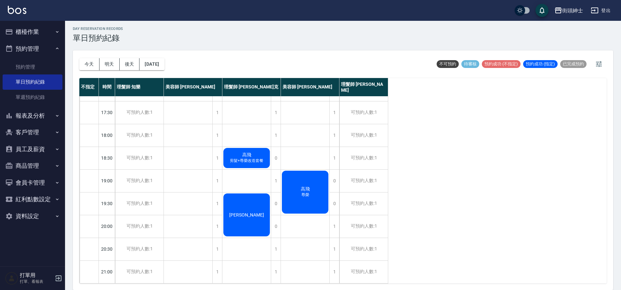
scroll to position [296, 0]
click at [95, 66] on button "今天" at bounding box center [89, 64] width 20 height 12
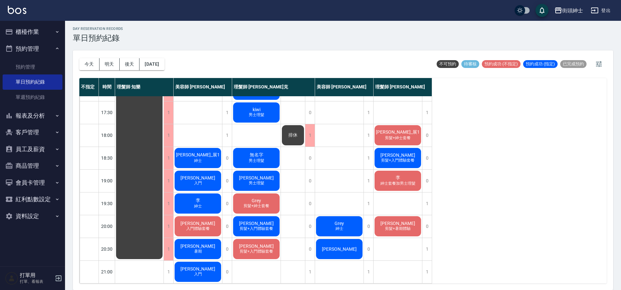
scroll to position [296, 0]
click at [163, 62] on button "2025/09/24" at bounding box center [151, 64] width 25 height 12
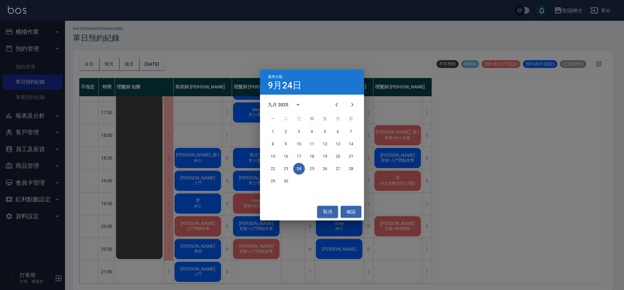
click at [323, 212] on button "取消" at bounding box center [327, 212] width 21 height 12
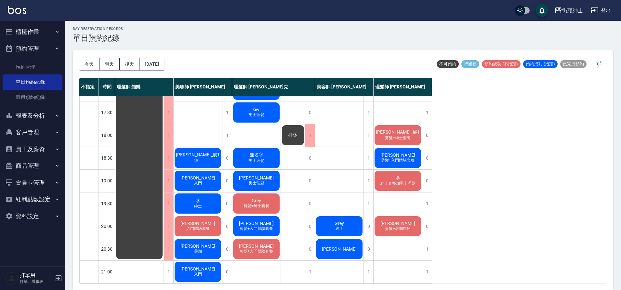
click at [202, 195] on div "李 紳士" at bounding box center [198, 203] width 48 height 22
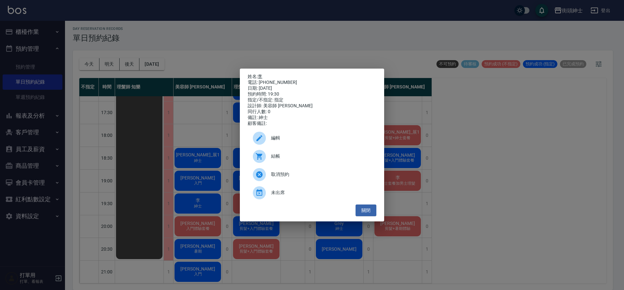
click at [260, 76] on link "李" at bounding box center [260, 76] width 5 height 5
click at [357, 215] on button "關閉" at bounding box center [365, 210] width 21 height 12
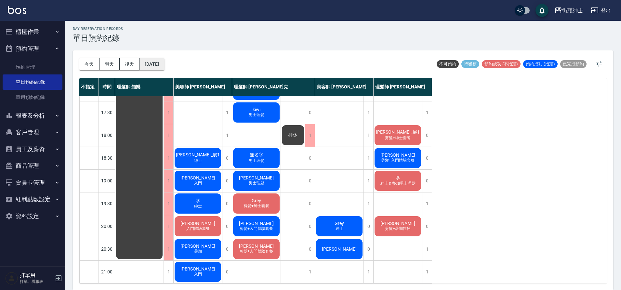
click at [160, 65] on button "2025/09/24" at bounding box center [151, 64] width 25 height 12
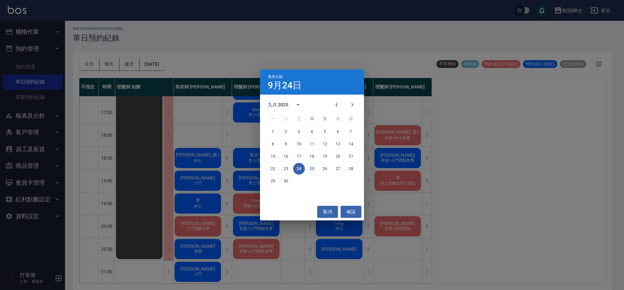
click at [316, 171] on button "25" at bounding box center [312, 169] width 12 height 12
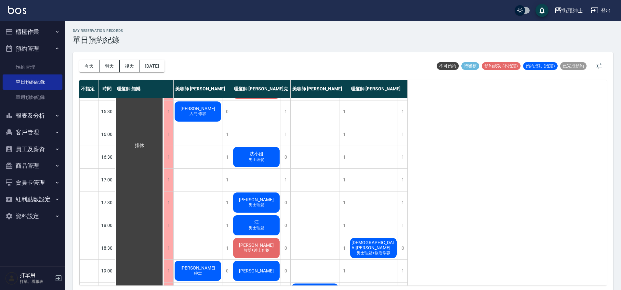
click at [87, 66] on button "今天" at bounding box center [89, 66] width 20 height 12
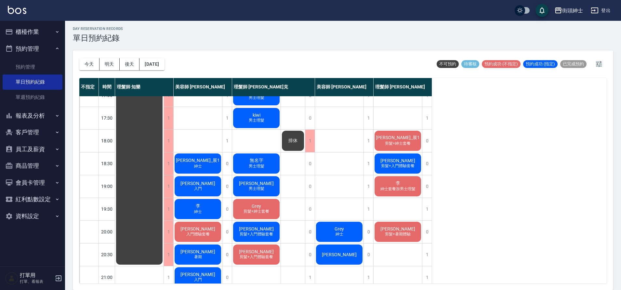
scroll to position [294, 0]
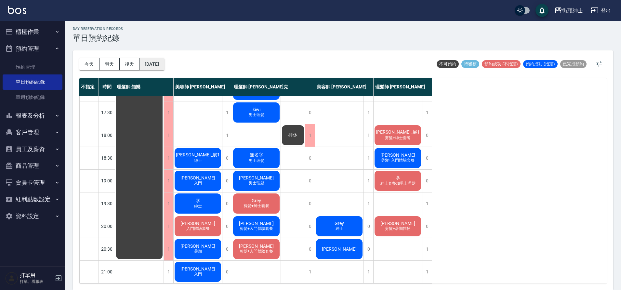
click at [164, 60] on button "2025/09/24" at bounding box center [151, 64] width 25 height 12
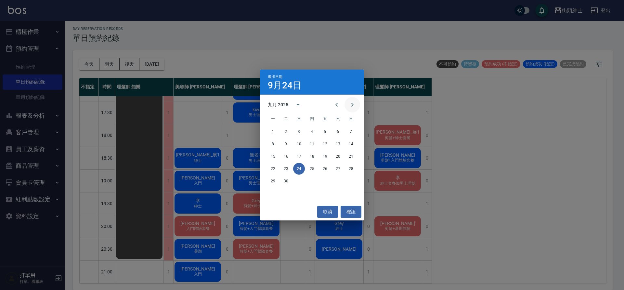
click at [356, 109] on button "Next month" at bounding box center [352, 105] width 16 height 16
click at [315, 171] on button "23" at bounding box center [312, 169] width 12 height 12
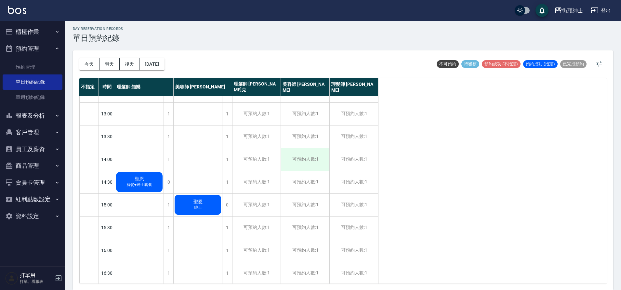
scroll to position [67, 0]
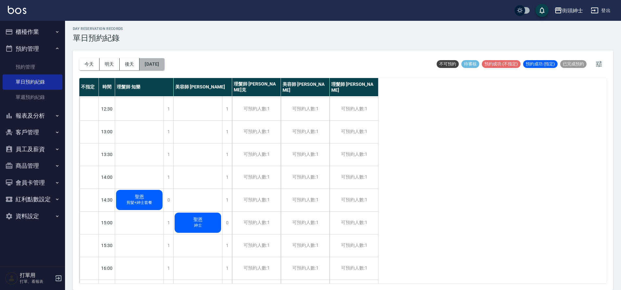
click at [158, 64] on button "2025/10/23" at bounding box center [151, 64] width 25 height 12
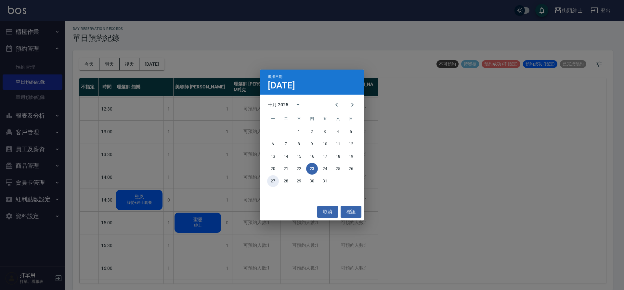
click at [277, 182] on button "27" at bounding box center [273, 181] width 12 height 12
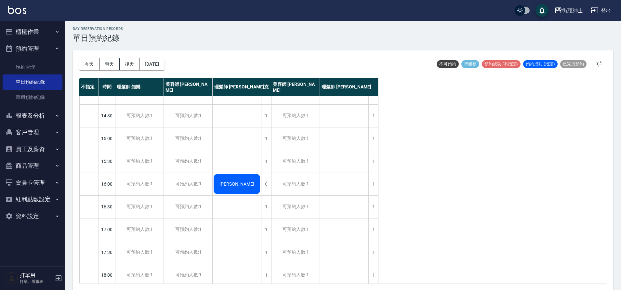
scroll to position [98, 0]
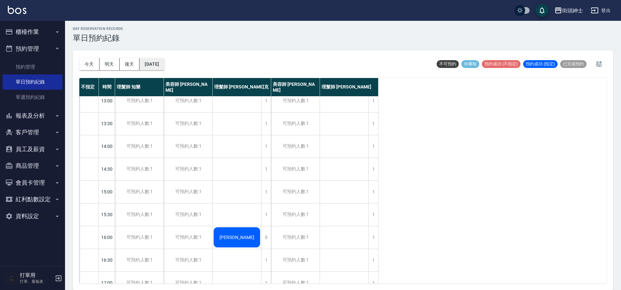
click at [155, 63] on button "2025/10/27" at bounding box center [151, 64] width 25 height 12
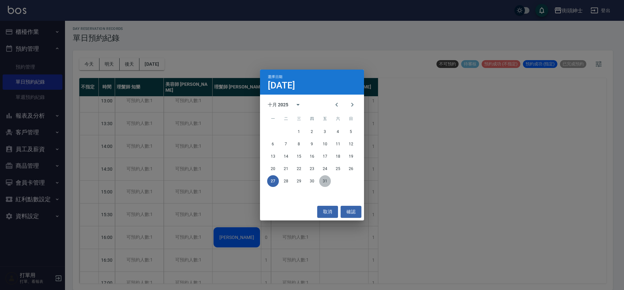
click at [323, 179] on button "31" at bounding box center [325, 181] width 12 height 12
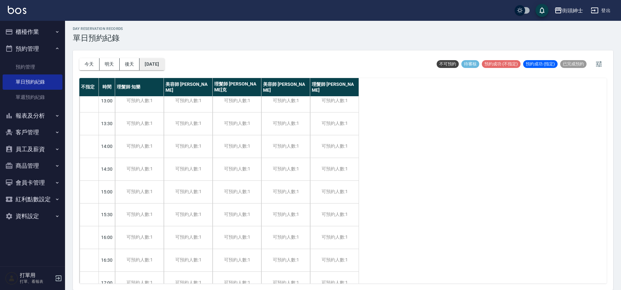
click at [163, 63] on button "2025/10/31" at bounding box center [151, 64] width 25 height 12
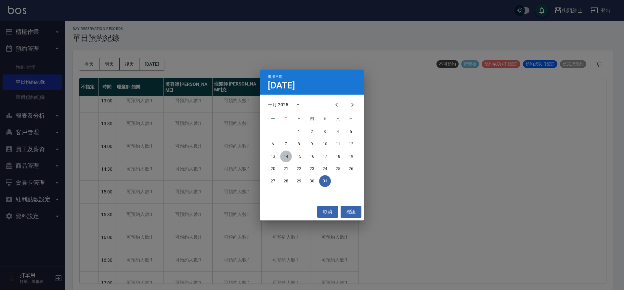
click at [284, 161] on button "14" at bounding box center [286, 156] width 12 height 12
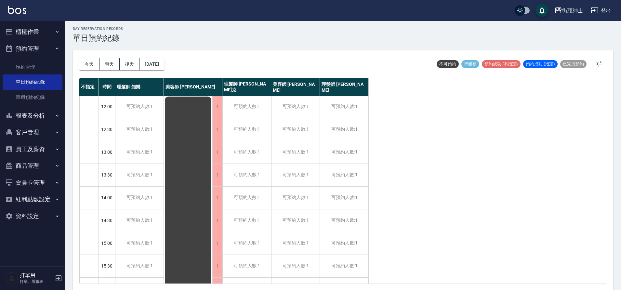
scroll to position [45, 0]
click at [91, 68] on button "今天" at bounding box center [89, 64] width 20 height 12
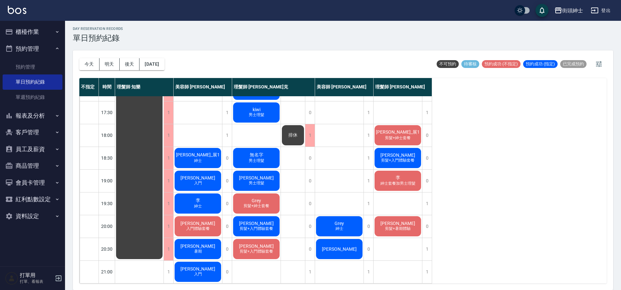
scroll to position [296, 0]
click at [394, 158] on span "剪髮+入門體驗套餐" at bounding box center [398, 161] width 36 height 6
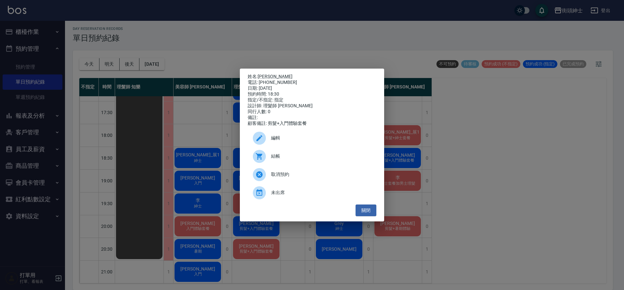
click at [421, 148] on div "姓名: 林品睿 電話: 0976636788 日期: 2025/09/24 預約時間: 18:30 指定/不指定: 指定 設計師: 理髮師 eric 同行人數…" at bounding box center [312, 145] width 624 height 290
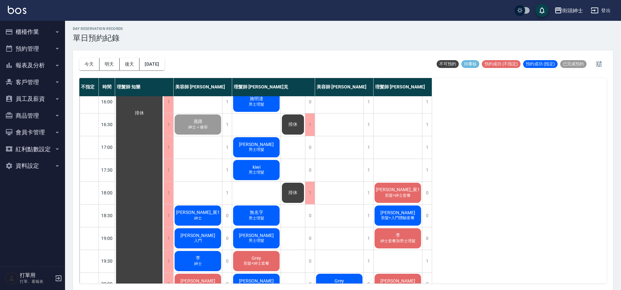
scroll to position [274, 0]
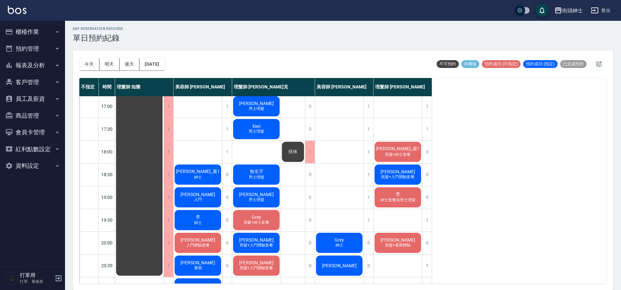
click at [274, 180] on div "無名字 男士理髮" at bounding box center [256, 174] width 48 height 22
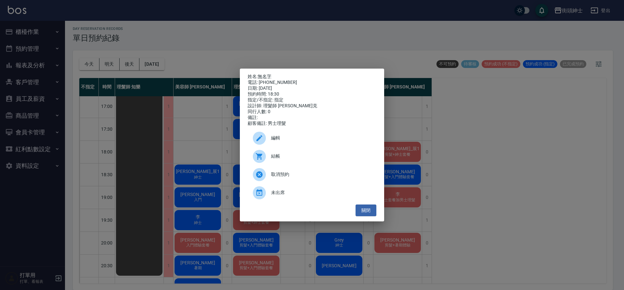
click at [285, 29] on div "姓名: 無名字 電話: [PHONE_NUMBER] 日期: [DATE] 預約時間: 18:30 指定/不指定: 指定 設計師: 理髮師 [PERSON_N…" at bounding box center [312, 145] width 624 height 290
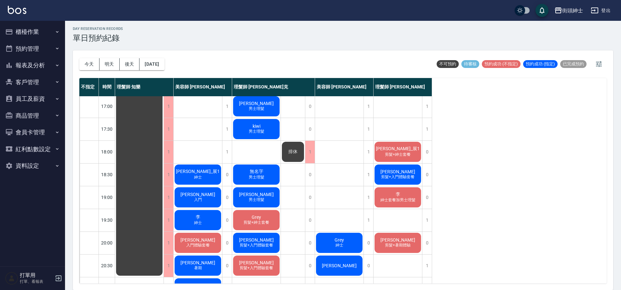
click at [406, 174] on div "林品睿 剪髮+入門體驗套餐" at bounding box center [397, 174] width 48 height 22
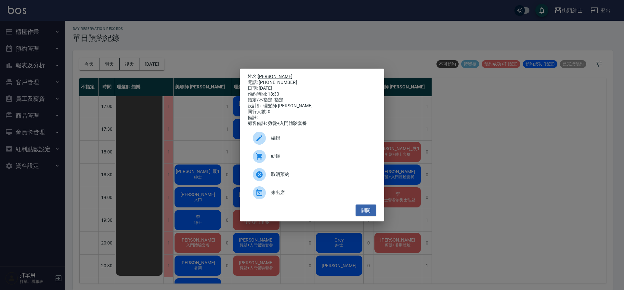
drag, startPoint x: 467, startPoint y: 215, endPoint x: 461, endPoint y: 212, distance: 6.4
click at [466, 215] on div "姓名: 林品睿 電話: 0976636788 日期: 2025/09/24 預約時間: 18:30 指定/不指定: 指定 設計師: 理髮師 eric 同行人數…" at bounding box center [312, 145] width 624 height 290
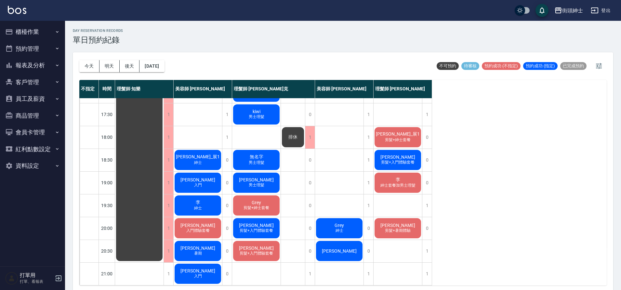
scroll to position [296, 0]
click at [413, 174] on div "李 紳士套餐加男士理髮" at bounding box center [397, 183] width 48 height 22
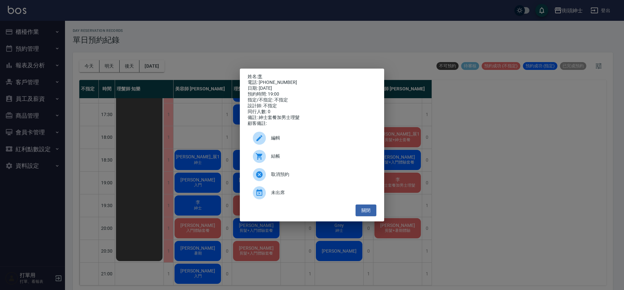
click at [262, 75] on link "李" at bounding box center [260, 76] width 5 height 5
click at [373, 213] on button "關閉" at bounding box center [365, 210] width 21 height 12
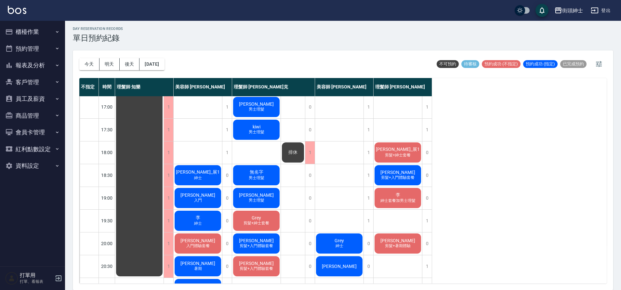
scroll to position [274, 0]
click at [277, 220] on div "Grey 剪髮+紳士套餐" at bounding box center [256, 220] width 48 height 22
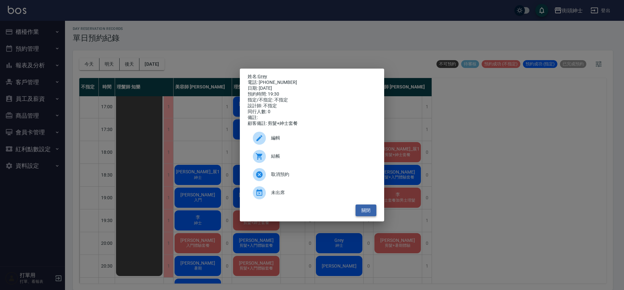
click at [368, 213] on button "關閉" at bounding box center [365, 210] width 21 height 12
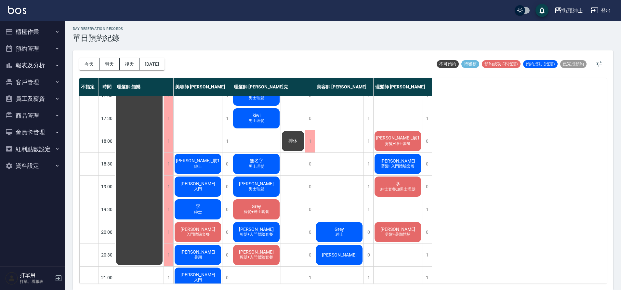
scroll to position [296, 0]
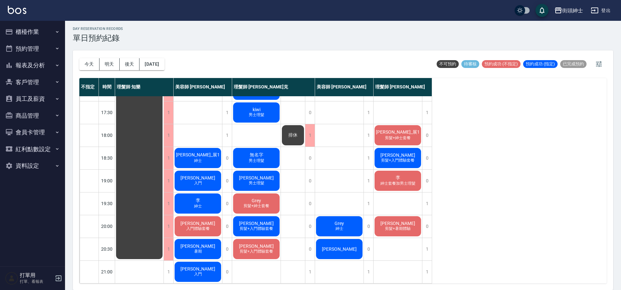
click at [269, 226] on span "剪髮+入門體驗套餐" at bounding box center [256, 229] width 36 height 6
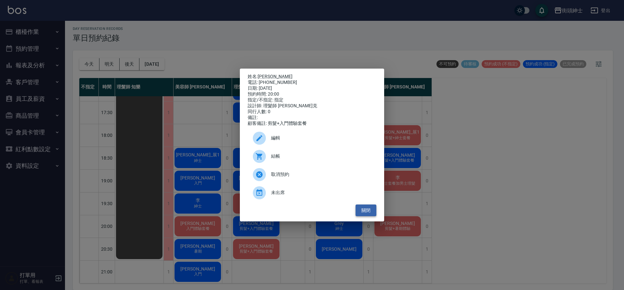
click at [368, 210] on button "關閉" at bounding box center [365, 210] width 21 height 12
